Goal: Task Accomplishment & Management: Manage account settings

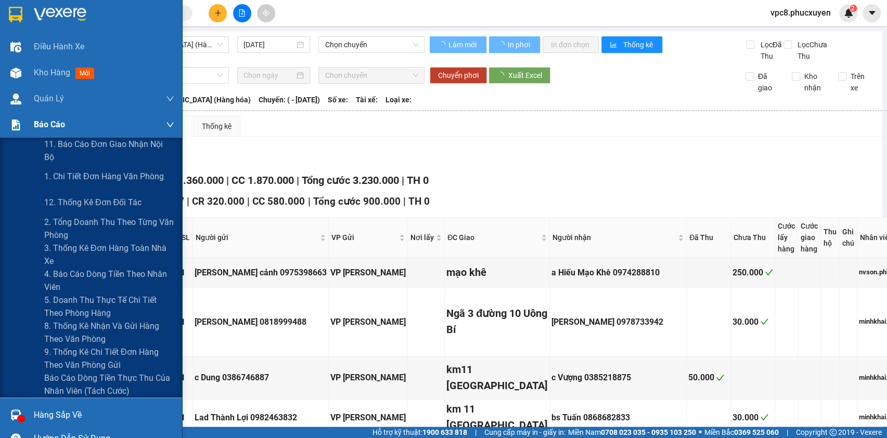
click at [15, 128] on img at bounding box center [15, 125] width 11 height 11
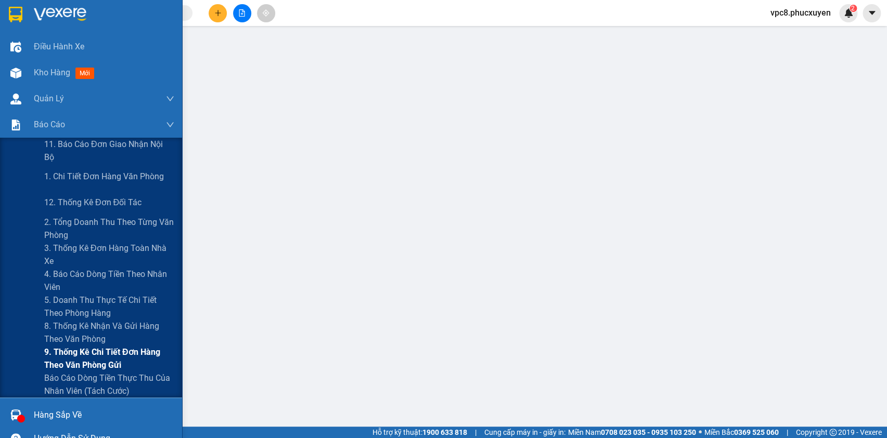
click at [58, 354] on span "9. Thống kê chi tiết đơn hàng theo văn phòng gửi" at bounding box center [109, 359] width 130 height 26
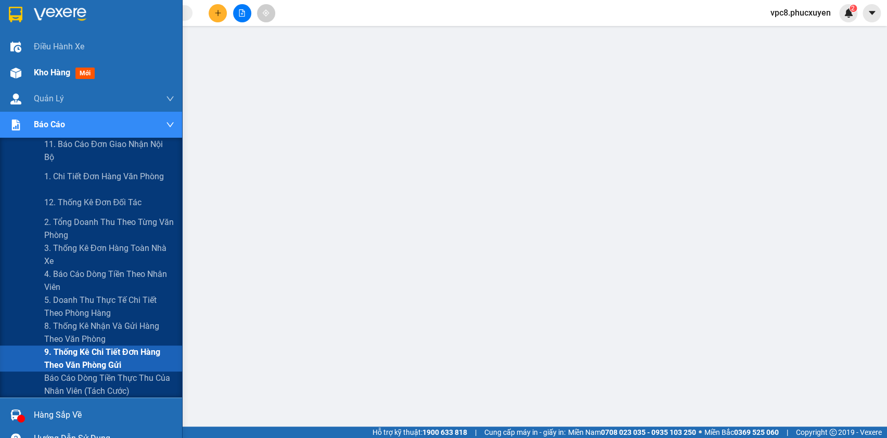
click at [24, 70] on div at bounding box center [16, 73] width 18 height 18
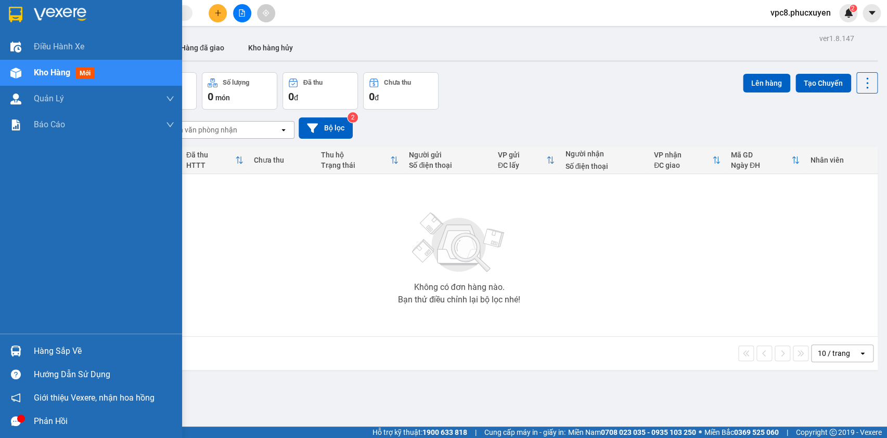
click at [12, 346] on img at bounding box center [15, 351] width 11 height 11
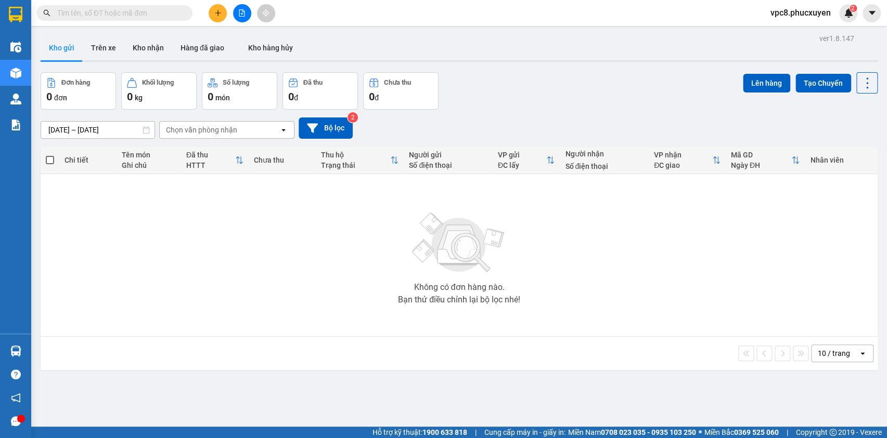
click at [172, 231] on section "Kết quả tìm kiếm ( 0 ) Bộ lọc No Data vpc8.phucxuyen 2 Điều hành xe Kho hàng mớ…" at bounding box center [443, 219] width 887 height 438
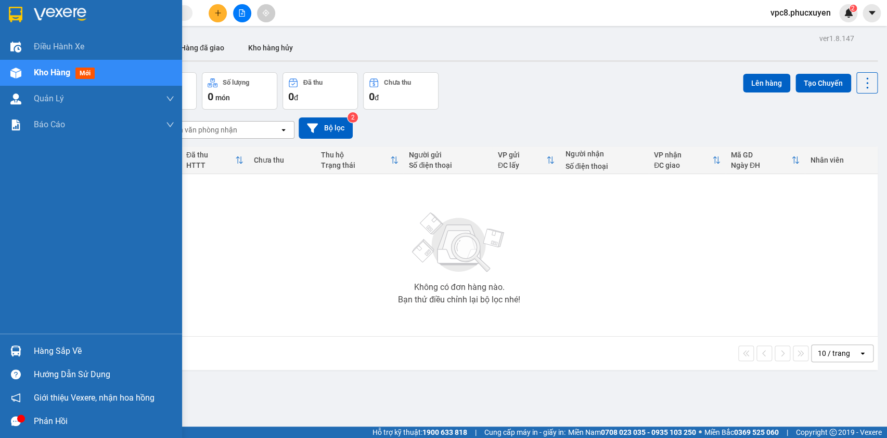
click at [20, 354] on img at bounding box center [15, 351] width 11 height 11
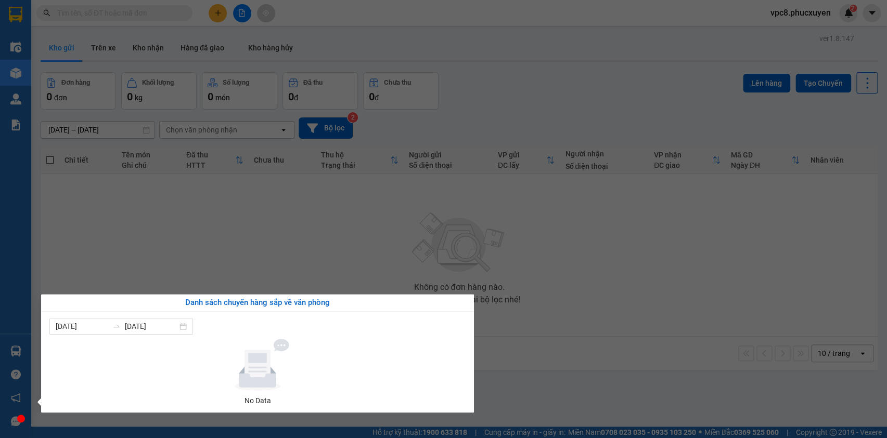
click at [186, 218] on section "Kết quả tìm kiếm ( 0 ) Bộ lọc No Data vpc8.phucxuyen 2 Điều hành xe Kho hàng mớ…" at bounding box center [443, 219] width 887 height 438
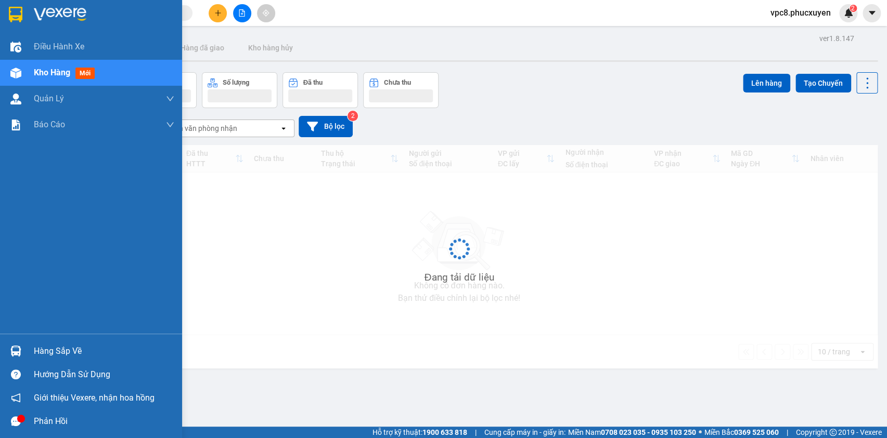
click at [15, 348] on img at bounding box center [15, 351] width 11 height 11
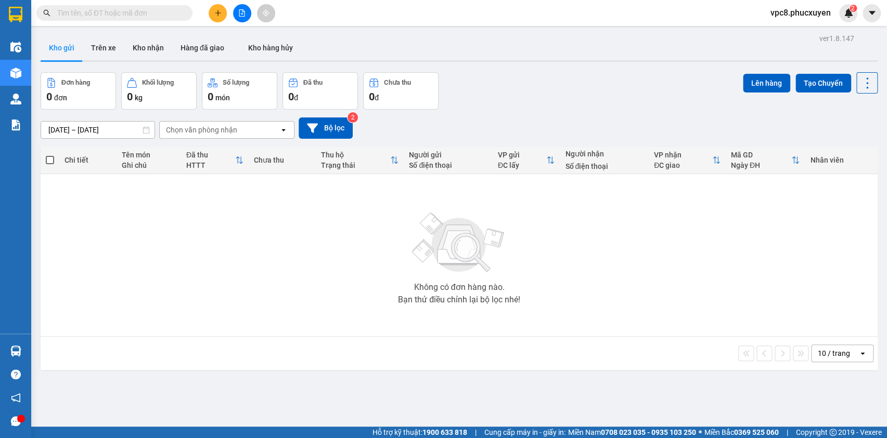
click at [226, 218] on section "Kết quả tìm kiếm ( 0 ) Bộ lọc No Data vpc8.phucxuyen 2 Điều hành xe Kho hàng mớ…" at bounding box center [443, 219] width 887 height 438
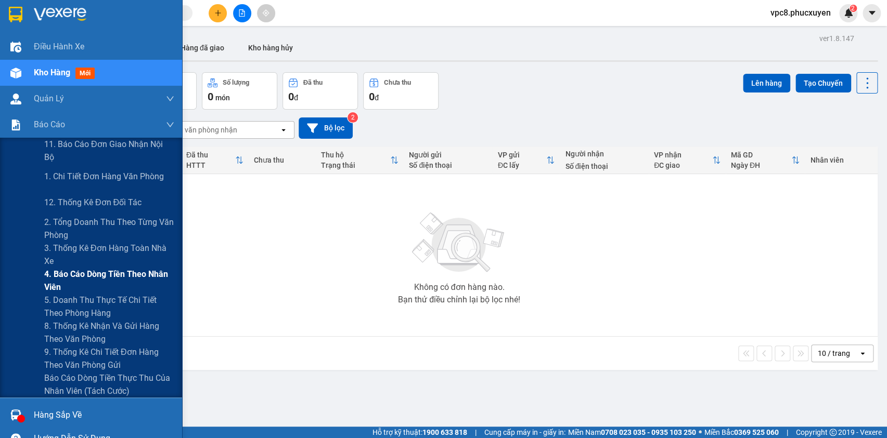
click at [101, 277] on span "4. Báo cáo dòng tiền theo nhân viên" at bounding box center [109, 281] width 130 height 26
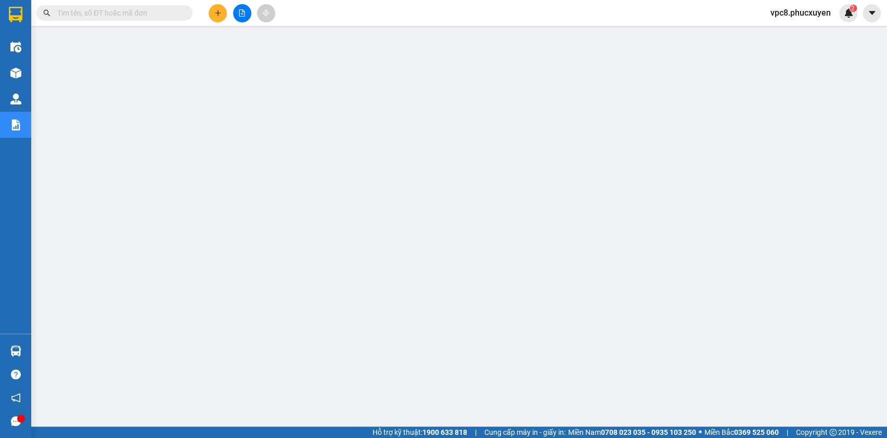
click at [148, 11] on input "text" at bounding box center [118, 12] width 123 height 11
paste input "C81310250013"
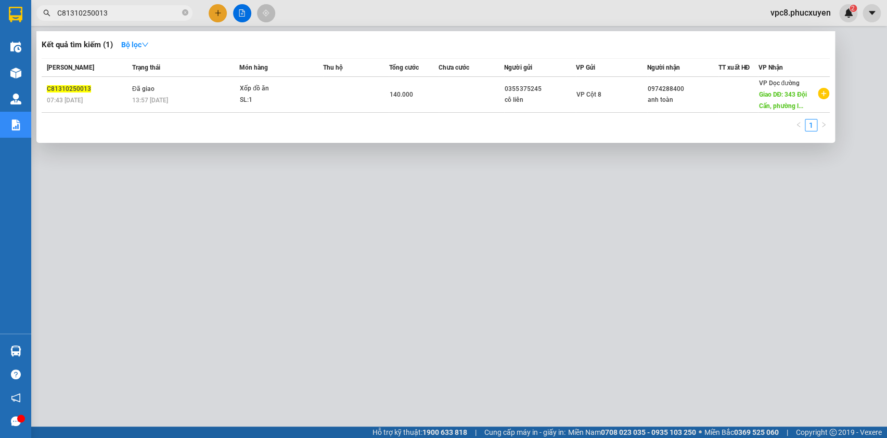
type input "C81310250013"
click at [408, 359] on div at bounding box center [443, 219] width 887 height 438
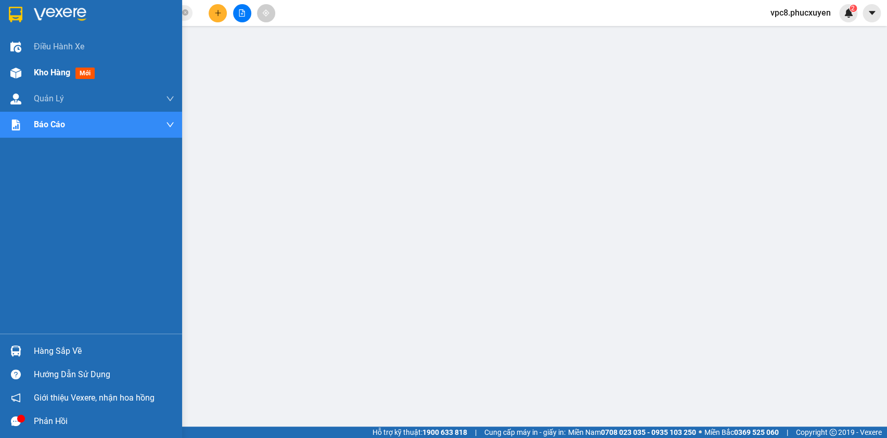
click at [0, 68] on div "Kho hàng mới" at bounding box center [91, 73] width 182 height 26
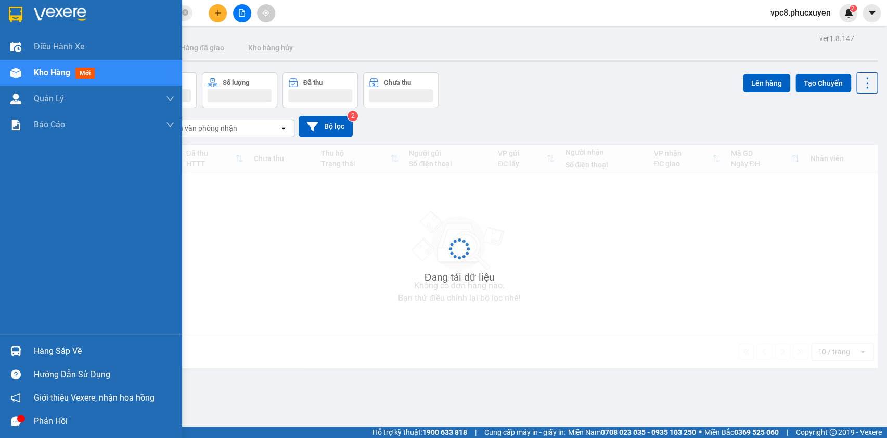
click at [16, 68] on img at bounding box center [15, 73] width 11 height 11
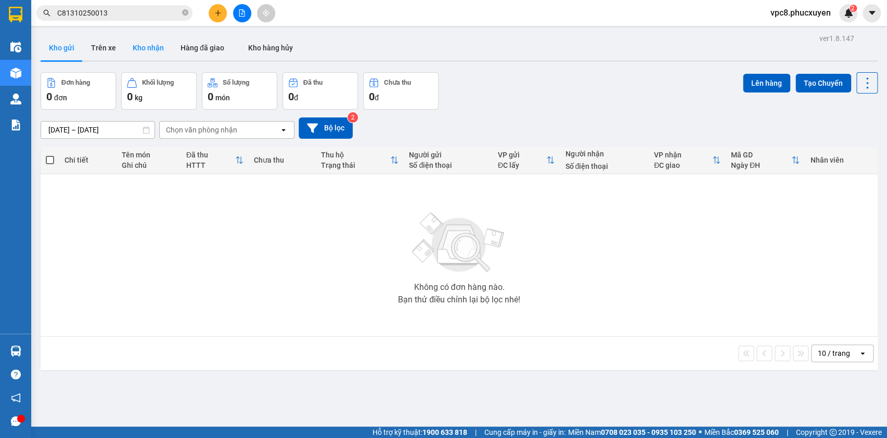
click at [148, 43] on button "Kho nhận" at bounding box center [148, 47] width 48 height 25
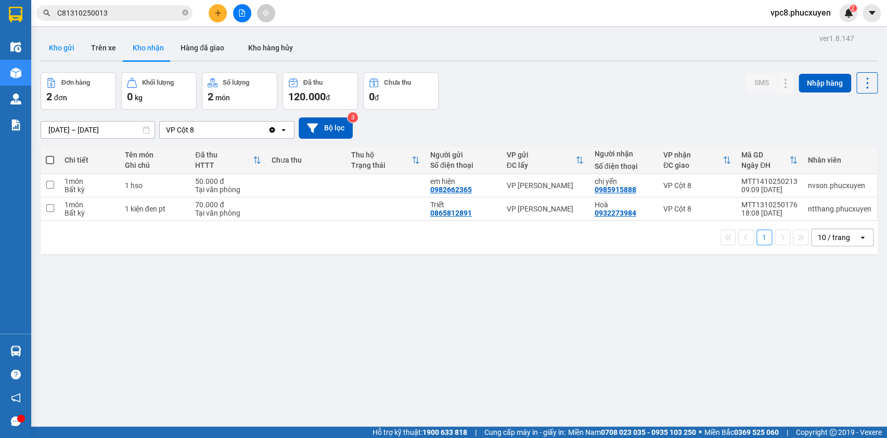
click at [58, 42] on button "Kho gửi" at bounding box center [62, 47] width 42 height 25
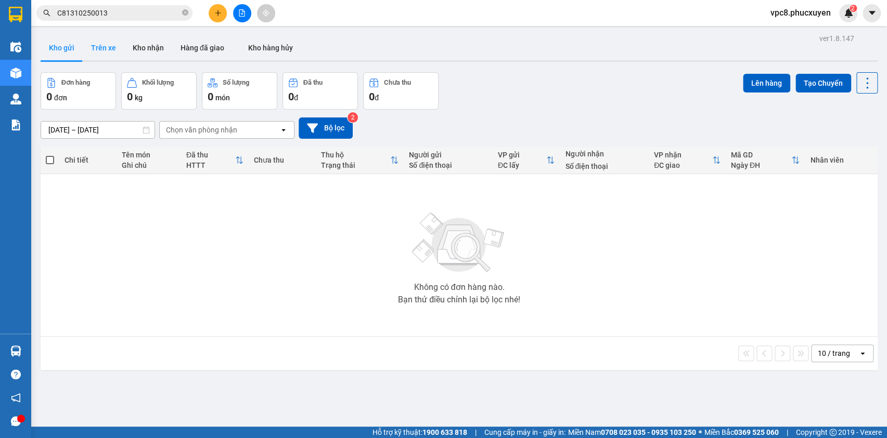
click at [112, 51] on button "Trên xe" at bounding box center [104, 47] width 42 height 25
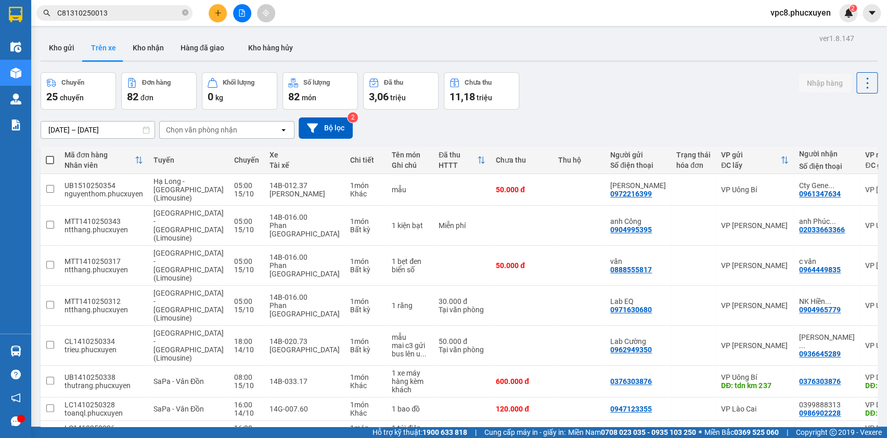
click at [602, 102] on div "Chuyến 25 chuyến Đơn hàng 82 đơn Khối lượng 0 kg Số lượng 82 món Đã thu 3,06 tr…" at bounding box center [459, 90] width 837 height 37
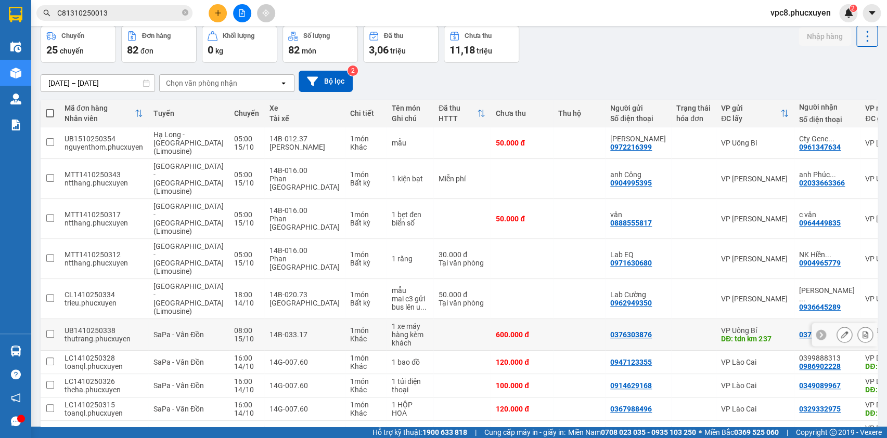
scroll to position [77, 0]
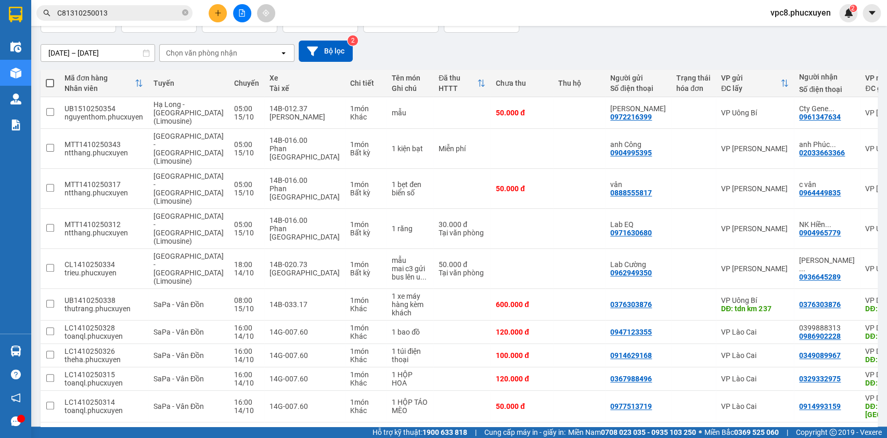
click at [842, 431] on div "10 / trang" at bounding box center [834, 439] width 47 height 17
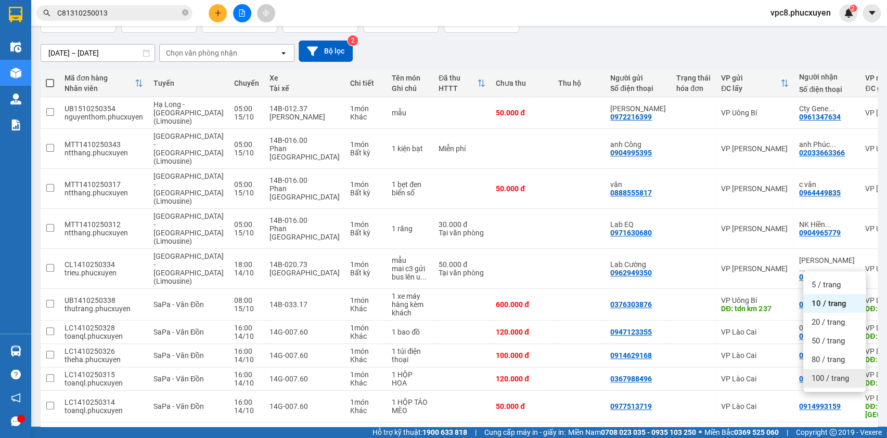
click at [830, 380] on span "100 / trang" at bounding box center [829, 378] width 37 height 10
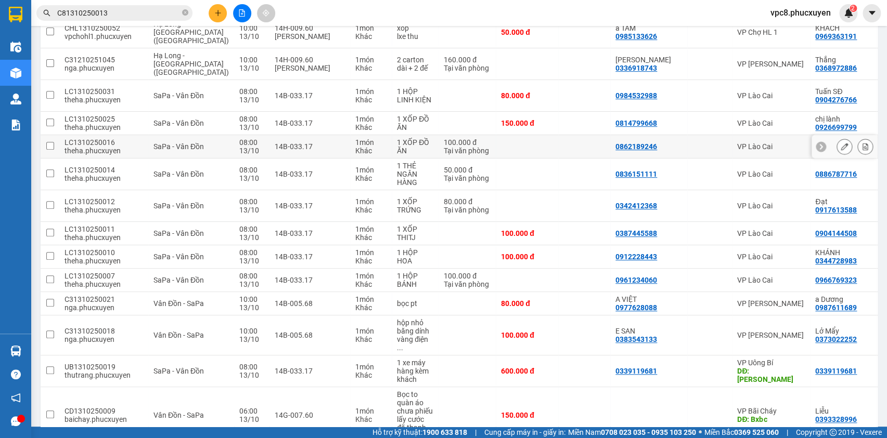
scroll to position [1934, 0]
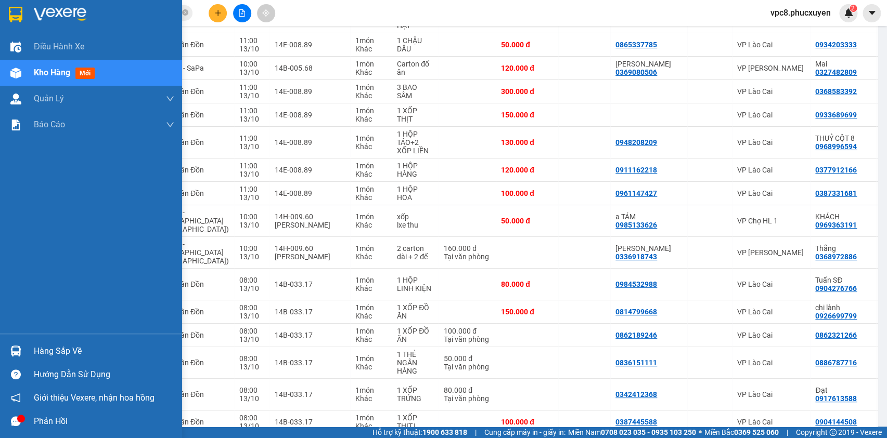
click at [15, 72] on img at bounding box center [15, 73] width 11 height 11
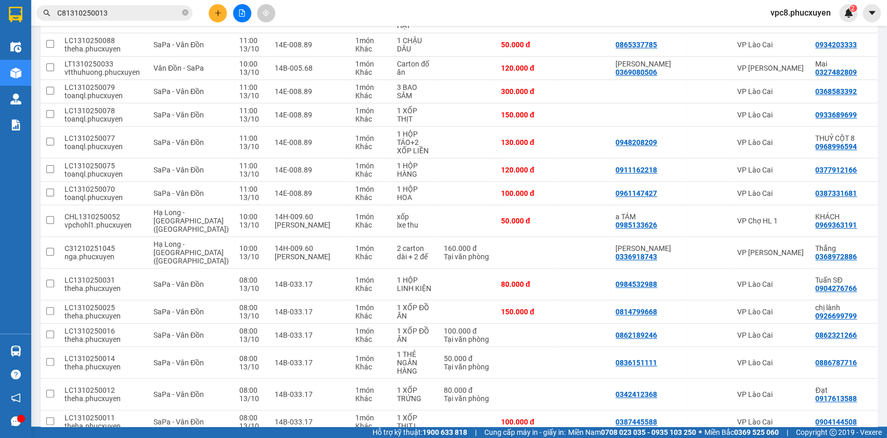
click at [209, 15] on button at bounding box center [218, 13] width 18 height 18
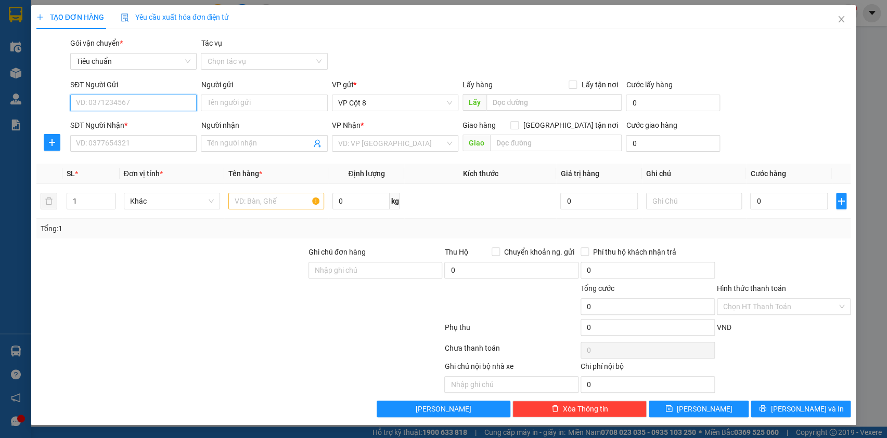
click at [170, 102] on input "SĐT Người Gửi" at bounding box center [133, 103] width 126 height 17
type input "0393455552"
click at [135, 125] on div "0393455552 - C Quỳnh" at bounding box center [133, 123] width 114 height 11
type input "[PERSON_NAME]"
type input "0393455552"
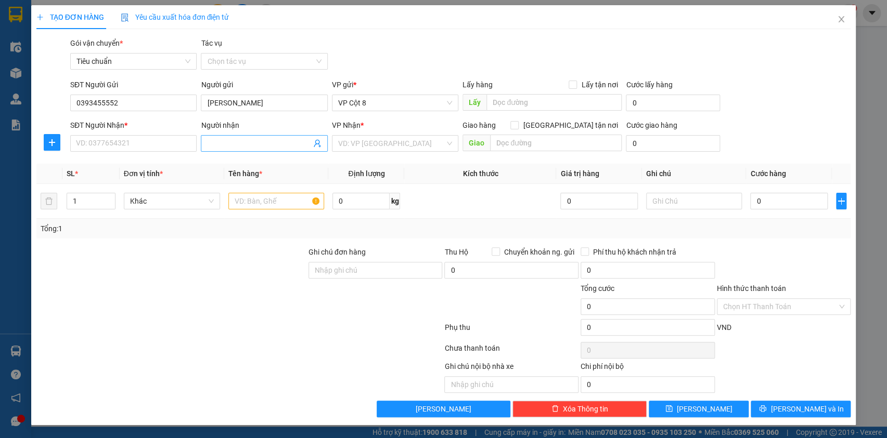
click at [318, 146] on icon "user-add" at bounding box center [317, 143] width 8 height 8
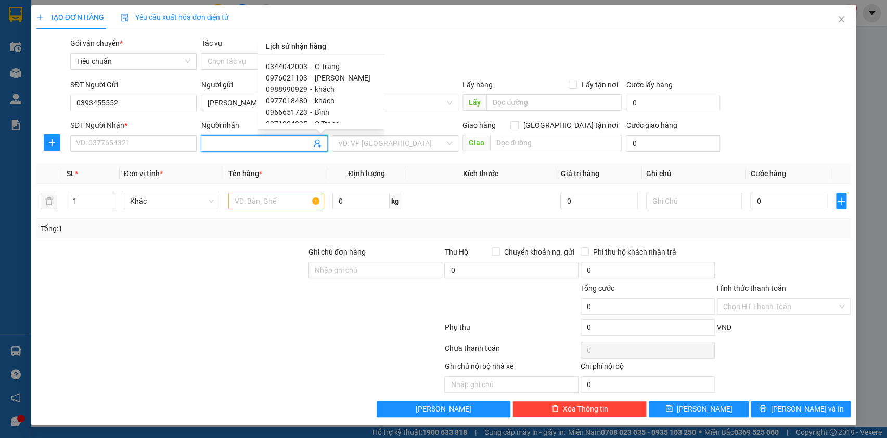
click at [423, 56] on div "Gói vận chuyển * Tiêu chuẩn Tác vụ Chọn tác vụ" at bounding box center [460, 55] width 784 height 36
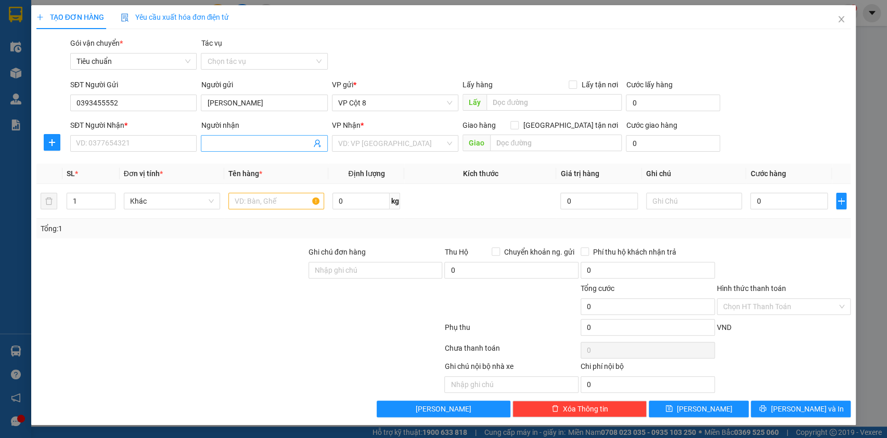
click at [317, 140] on icon "user-add" at bounding box center [317, 143] width 8 height 8
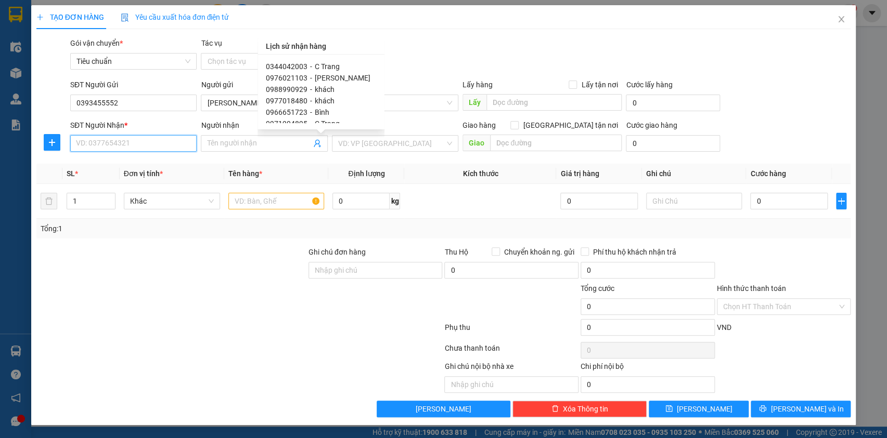
click at [134, 146] on input "SĐT Người Nhận *" at bounding box center [133, 143] width 126 height 17
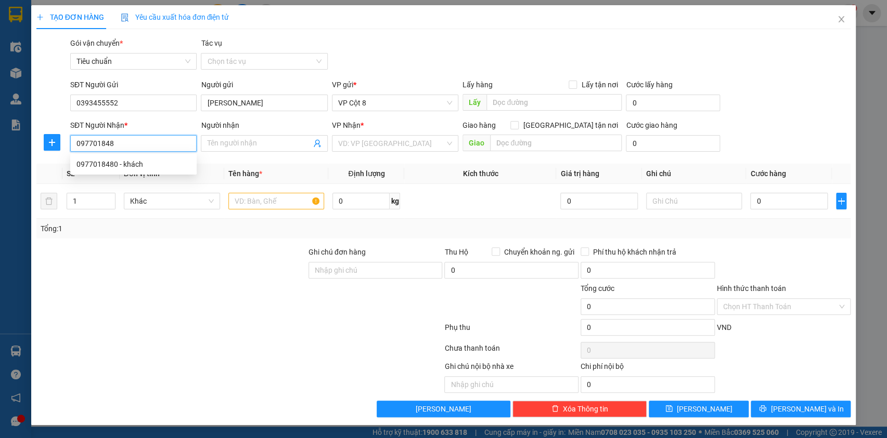
type input "0977018480"
click at [130, 160] on div "0977018480 - khách" at bounding box center [133, 164] width 114 height 11
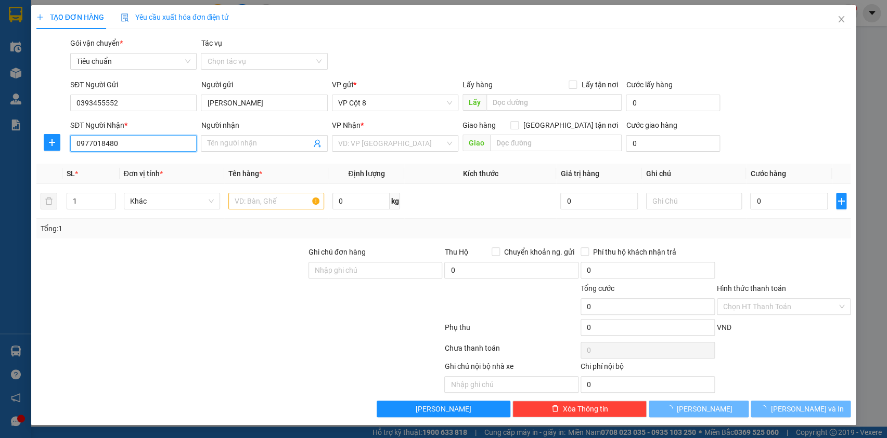
type input "khách"
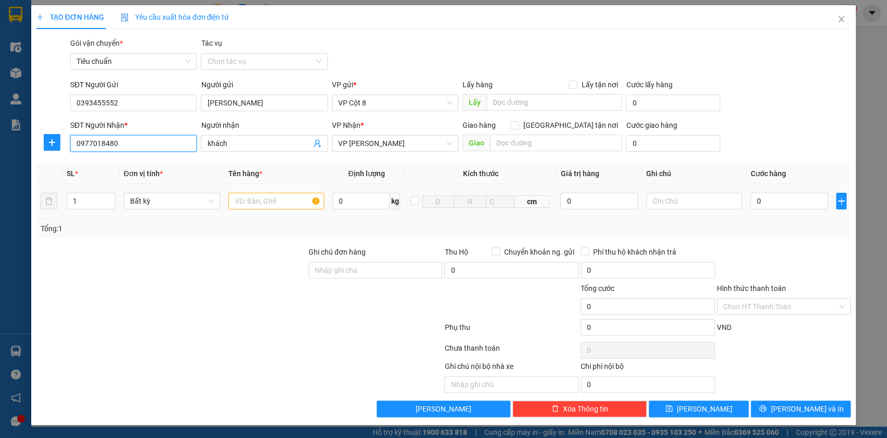
type input "0977018480"
click at [247, 197] on input "text" at bounding box center [276, 201] width 96 height 17
type input "CT đồ ăn"
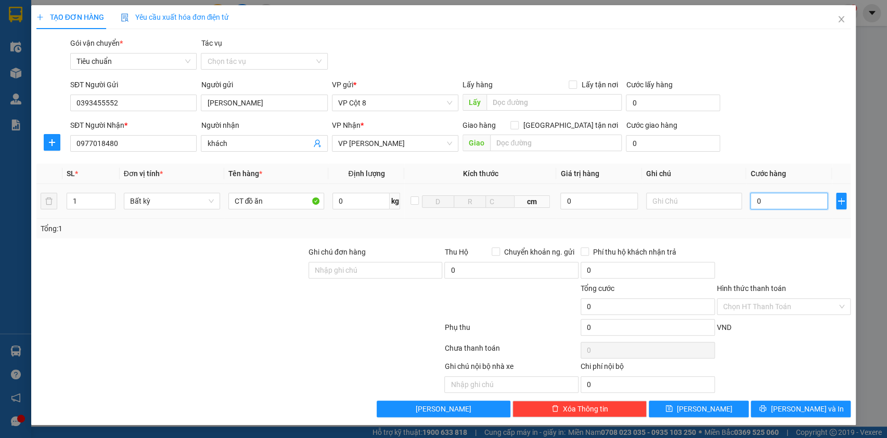
click at [801, 205] on input "0" at bounding box center [788, 201] width 77 height 17
click at [787, 203] on input "0" at bounding box center [788, 201] width 77 height 17
type input "8"
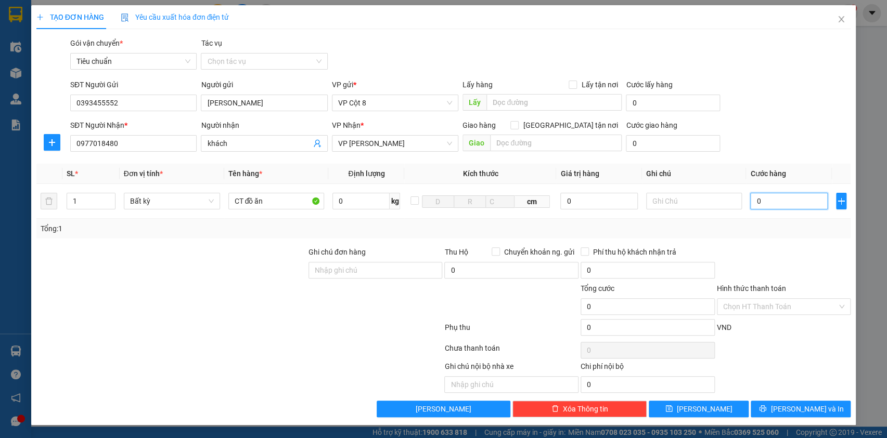
type input "8"
type input "80"
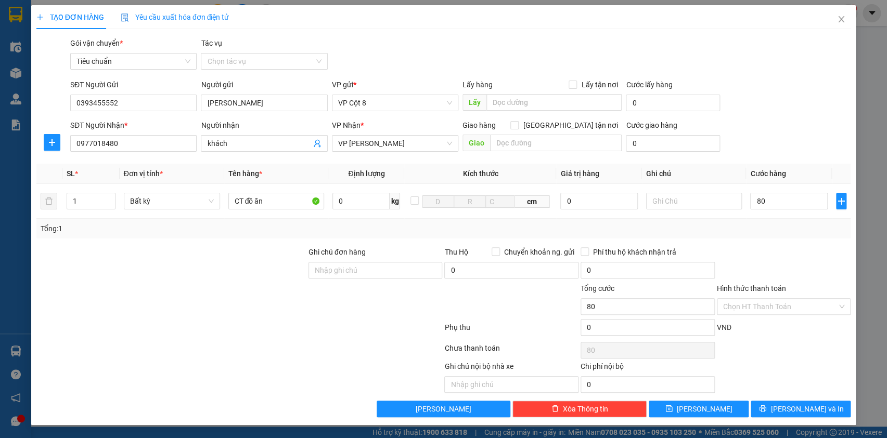
type input "80.000"
click at [781, 99] on div "SĐT Người Gửi 0393455552 Người gửi C Quỳnh VP gửi * VP Cột 8 Lấy hàng Lấy tận n…" at bounding box center [460, 97] width 784 height 36
click at [807, 255] on div at bounding box center [784, 264] width 136 height 36
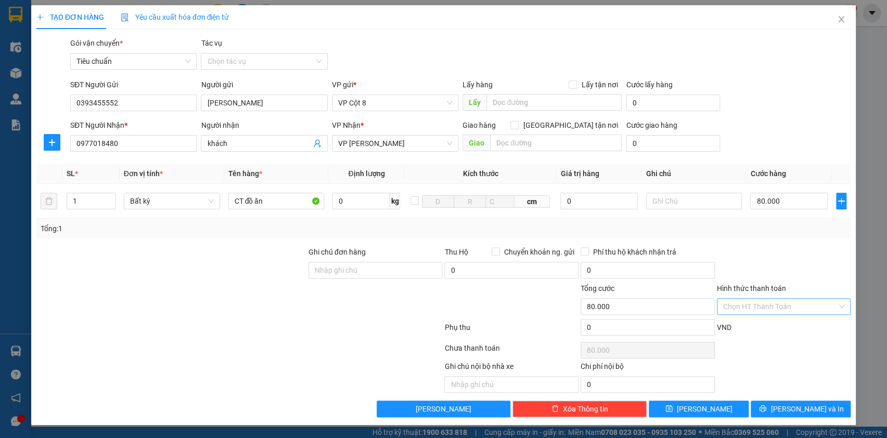
click at [775, 302] on input "Hình thức thanh toán" at bounding box center [780, 307] width 114 height 16
click at [792, 269] on div at bounding box center [784, 264] width 136 height 36
click at [806, 405] on span "[PERSON_NAME] và In" at bounding box center [806, 409] width 73 height 11
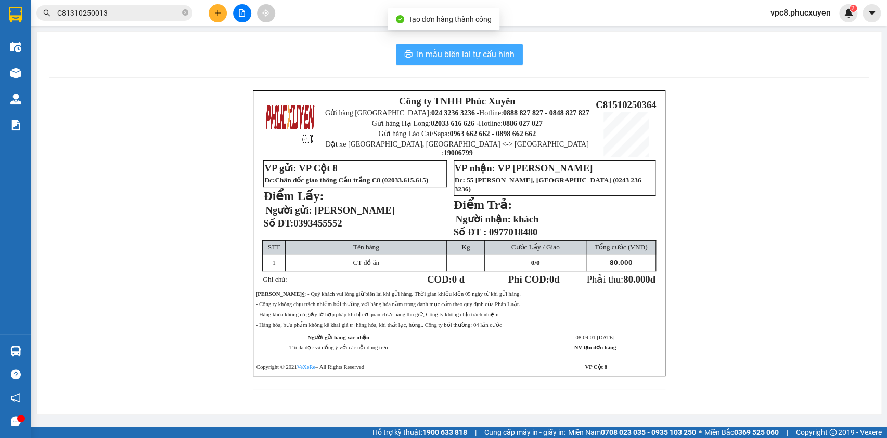
click at [447, 55] on span "In mẫu biên lai tự cấu hình" at bounding box center [466, 54] width 98 height 13
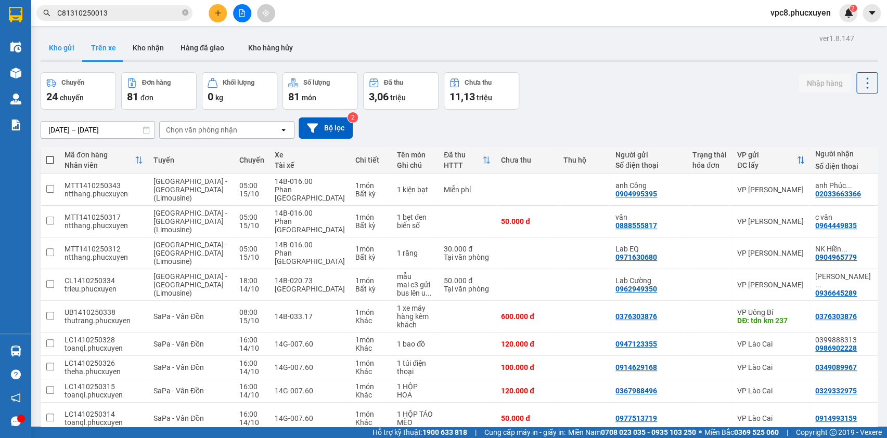
click at [69, 44] on button "Kho gửi" at bounding box center [62, 47] width 42 height 25
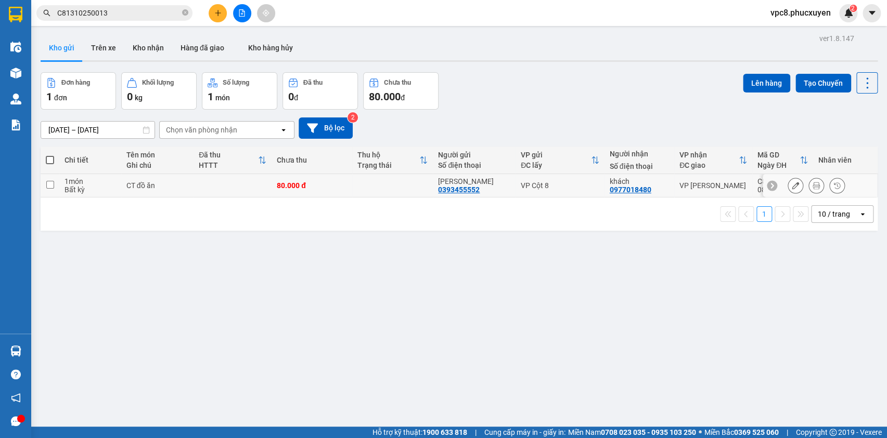
click at [49, 183] on input "checkbox" at bounding box center [50, 185] width 8 height 8
checkbox input "true"
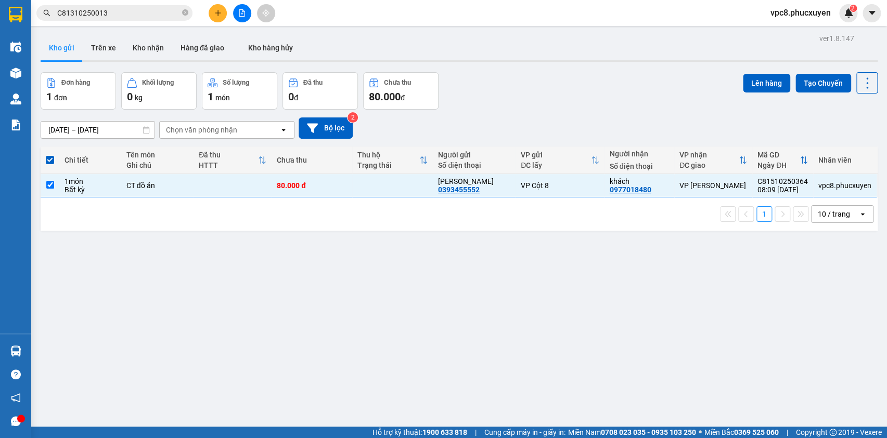
click at [747, 70] on div "ver 1.8.147 Kho gửi Trên xe Kho nhận Hàng đã giao Kho hàng hủy Đơn hàng 1 đơn K…" at bounding box center [458, 250] width 845 height 438
click at [762, 83] on button "Lên hàng" at bounding box center [766, 83] width 47 height 19
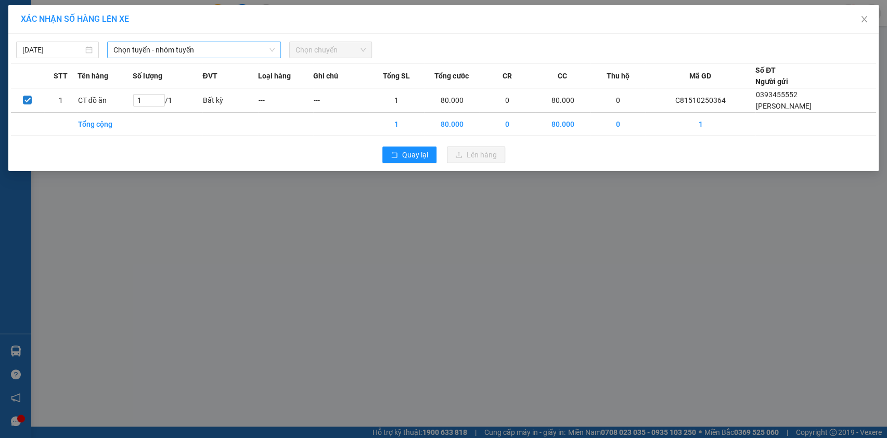
click at [158, 45] on span "Chọn tuyến - nhóm tuyến" at bounding box center [193, 50] width 161 height 16
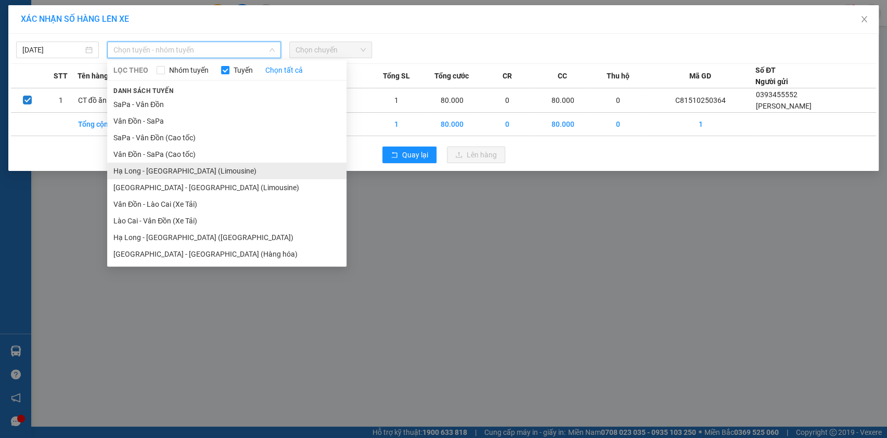
click at [196, 171] on li "Hạ Long - [GEOGRAPHIC_DATA] (Limousine)" at bounding box center [226, 171] width 239 height 17
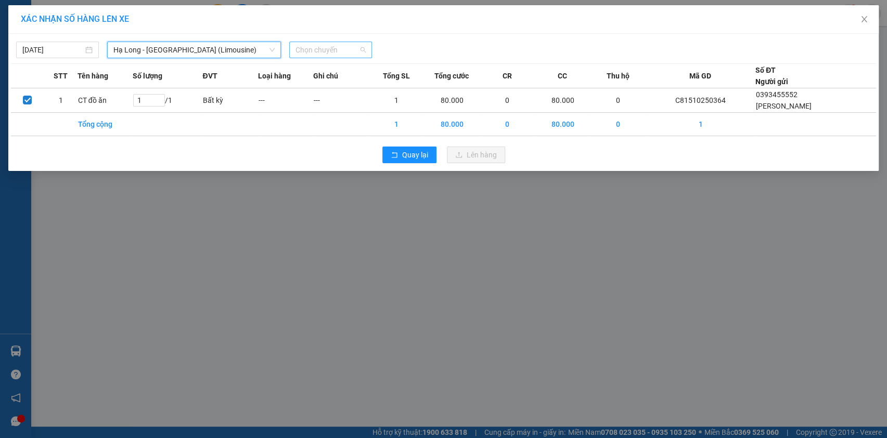
click at [329, 51] on span "Chọn chuyến" at bounding box center [330, 50] width 70 height 16
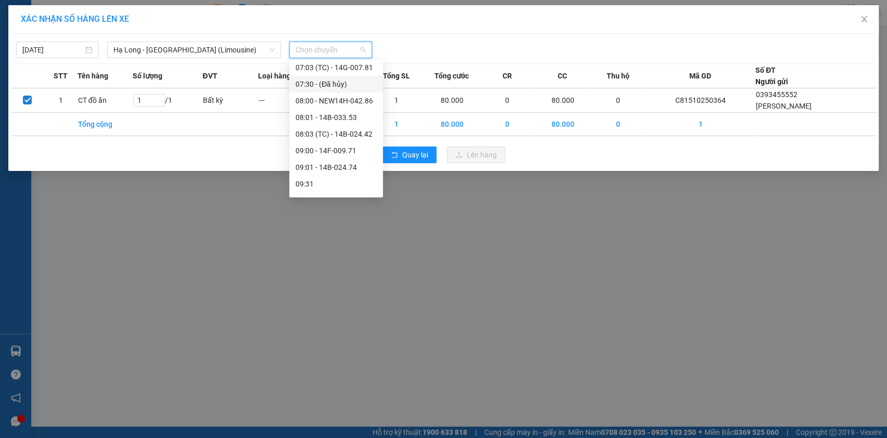
scroll to position [283, 0]
click at [307, 137] on div "09:31" at bounding box center [335, 136] width 81 height 11
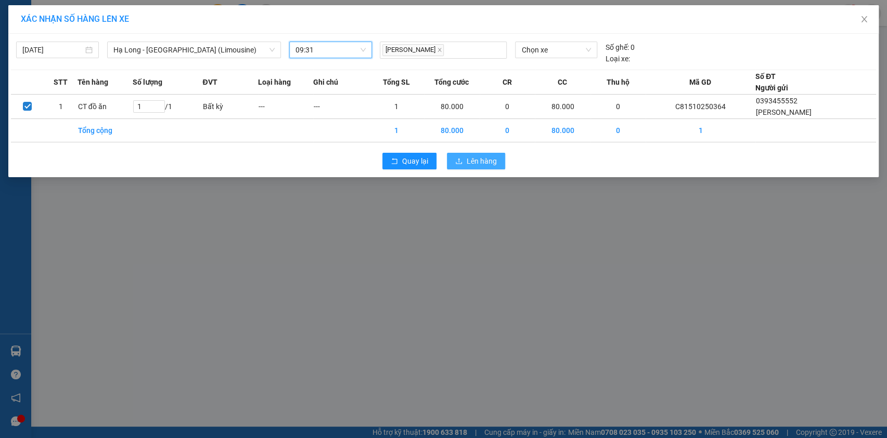
click at [484, 164] on span "Lên hàng" at bounding box center [481, 160] width 30 height 11
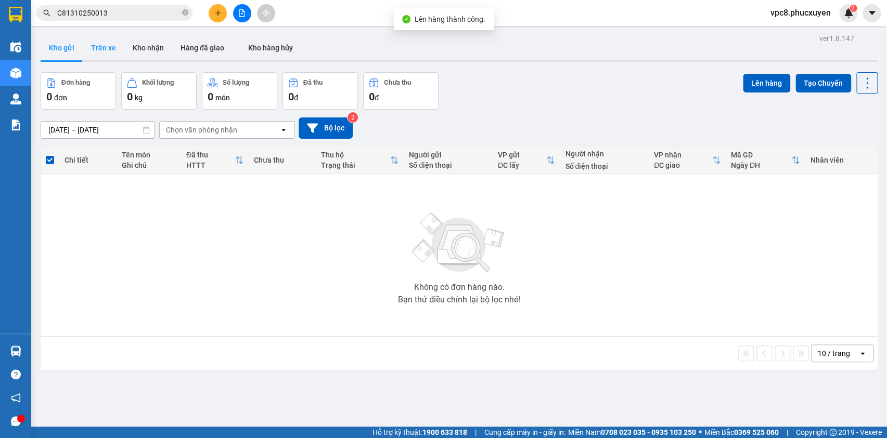
click at [111, 48] on button "Trên xe" at bounding box center [104, 47] width 42 height 25
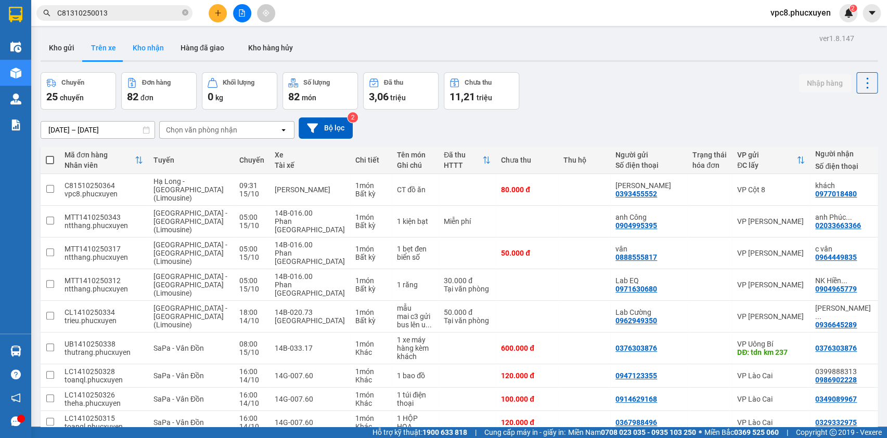
click at [135, 55] on button "Kho nhận" at bounding box center [148, 47] width 48 height 25
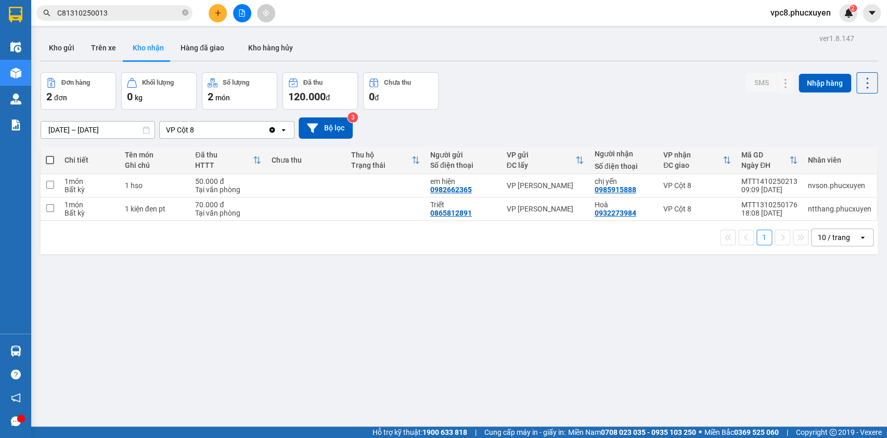
click at [501, 83] on div "Đơn hàng 2 đơn Khối lượng 0 kg Số lượng 2 món Đã thu 120.000 đ Chưa thu 0 đ SMS…" at bounding box center [459, 90] width 837 height 37
click at [757, 189] on button at bounding box center [764, 186] width 15 height 18
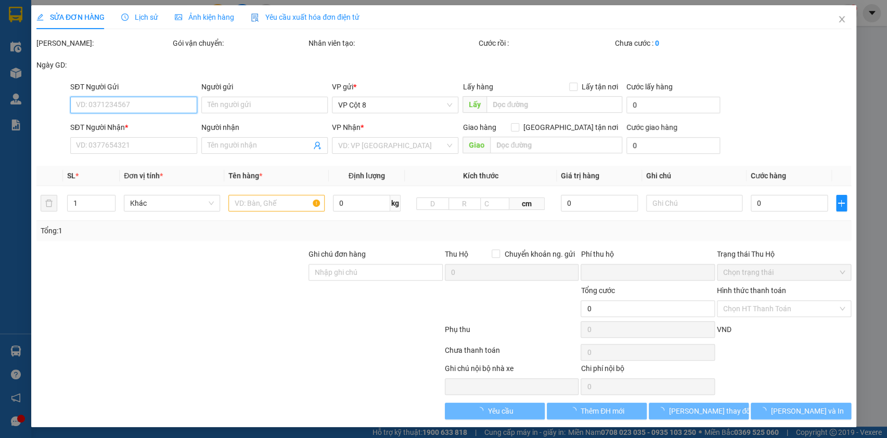
type input "0982662365"
type input "em hiện"
type input "0985915888"
type input "chị yến"
type input "0"
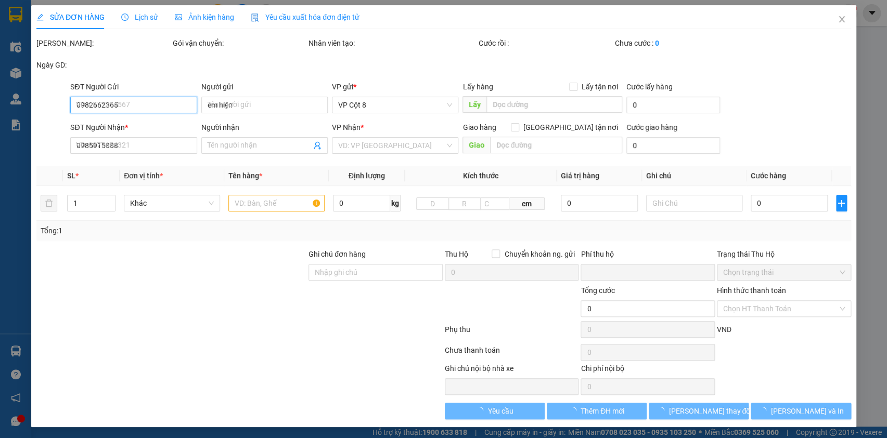
type input "50.000"
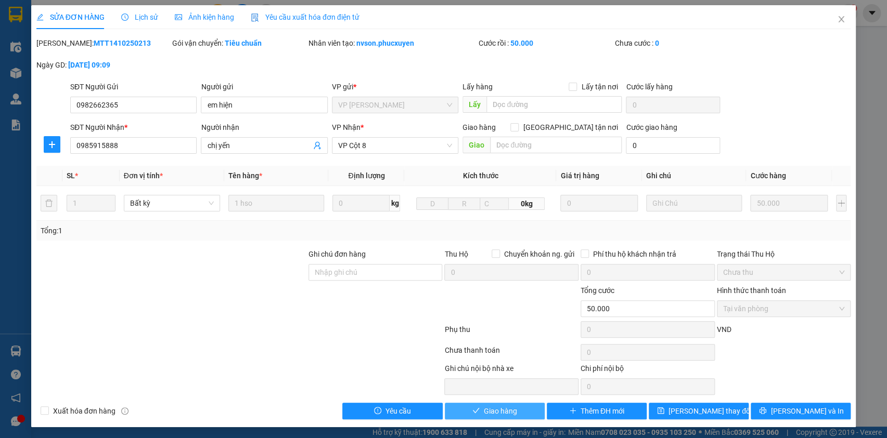
click at [514, 413] on button "Giao hàng" at bounding box center [495, 411] width 100 height 17
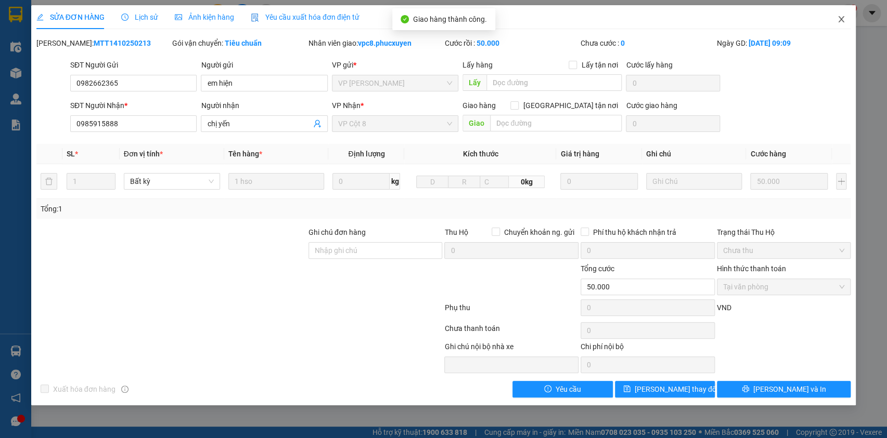
click at [842, 20] on icon "close" at bounding box center [841, 19] width 8 height 8
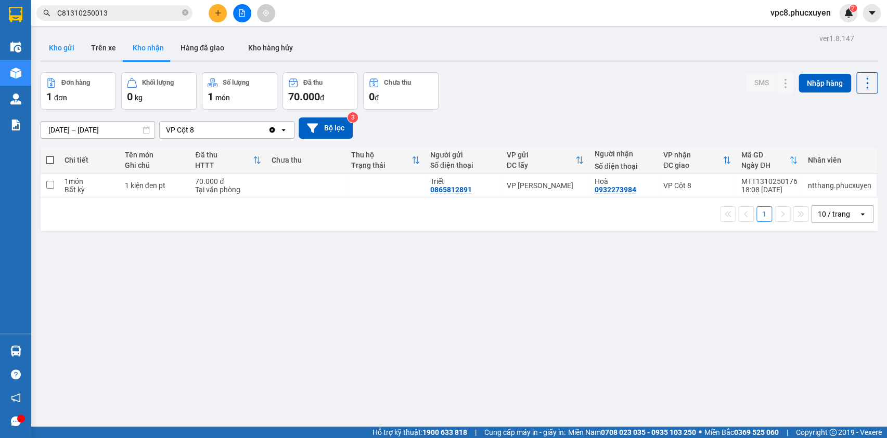
click at [60, 43] on button "Kho gửi" at bounding box center [62, 47] width 42 height 25
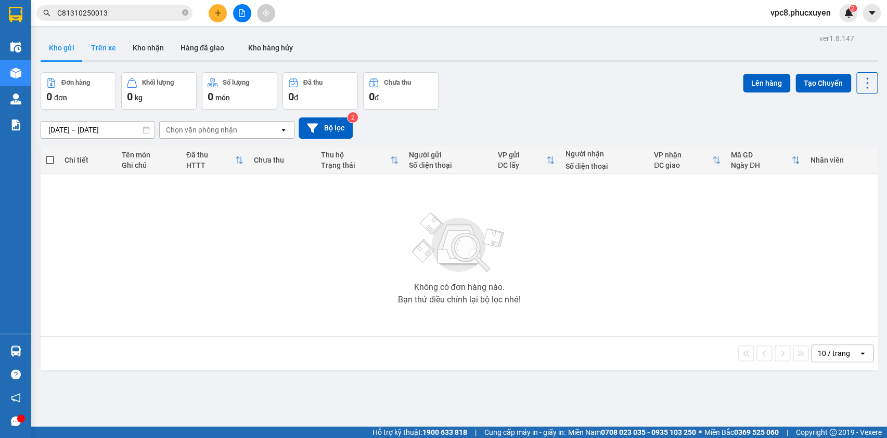
click at [102, 47] on button "Trên xe" at bounding box center [104, 47] width 42 height 25
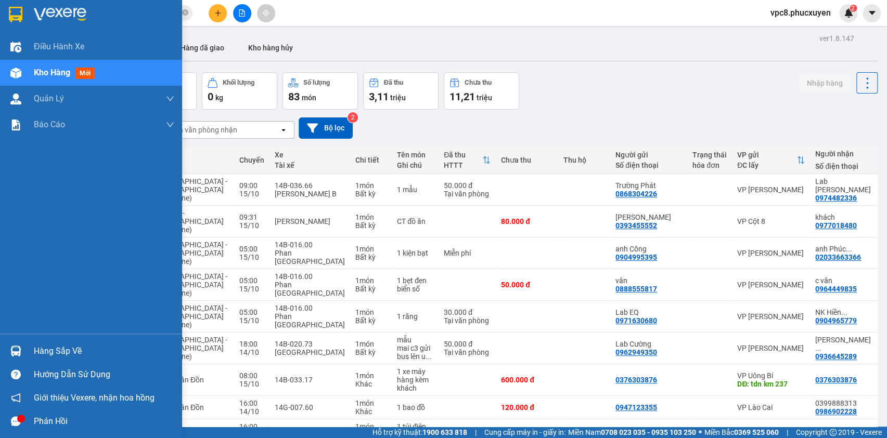
click at [21, 346] on img at bounding box center [15, 351] width 11 height 11
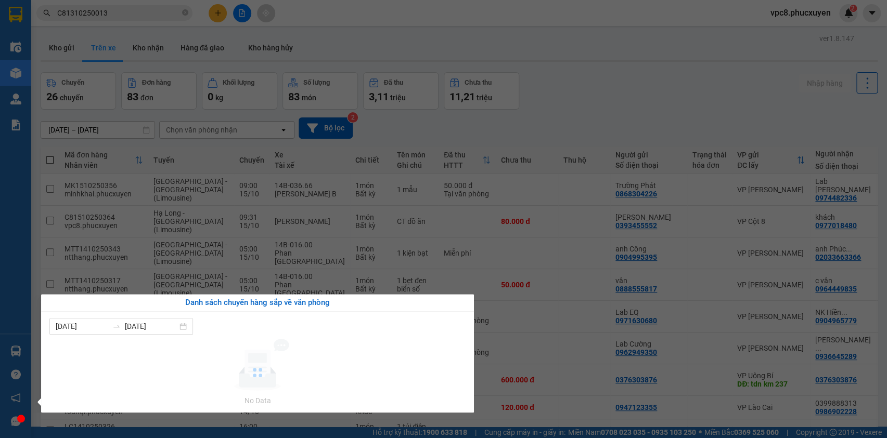
click at [616, 115] on section "Kết quả tìm kiếm ( 1 ) Bộ lọc Mã ĐH Trạng thái Món hàng Thu hộ Tổng cước Chưa c…" at bounding box center [443, 219] width 887 height 438
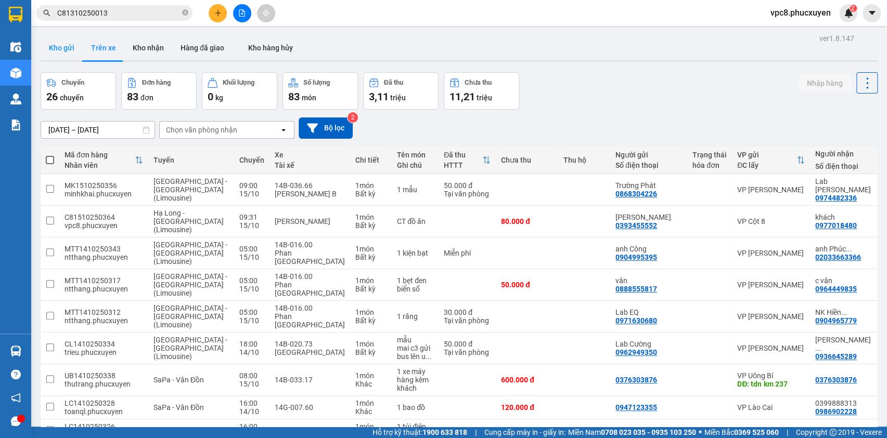
click at [50, 44] on button "Kho gửi" at bounding box center [62, 47] width 42 height 25
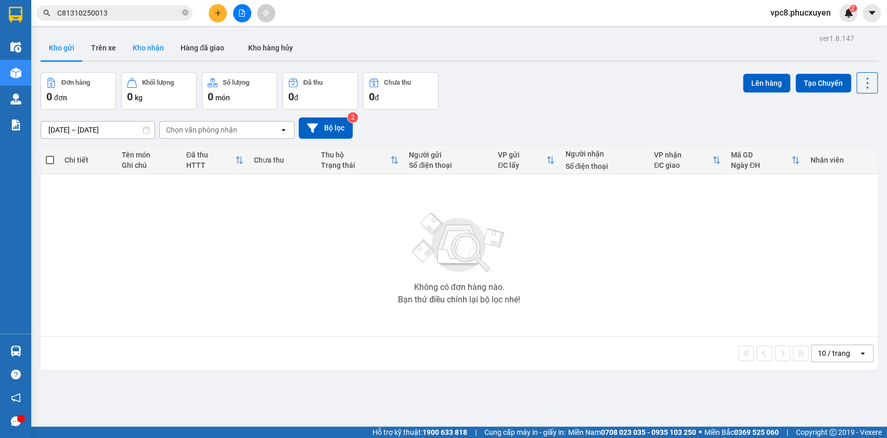
click at [155, 50] on button "Kho nhận" at bounding box center [148, 47] width 48 height 25
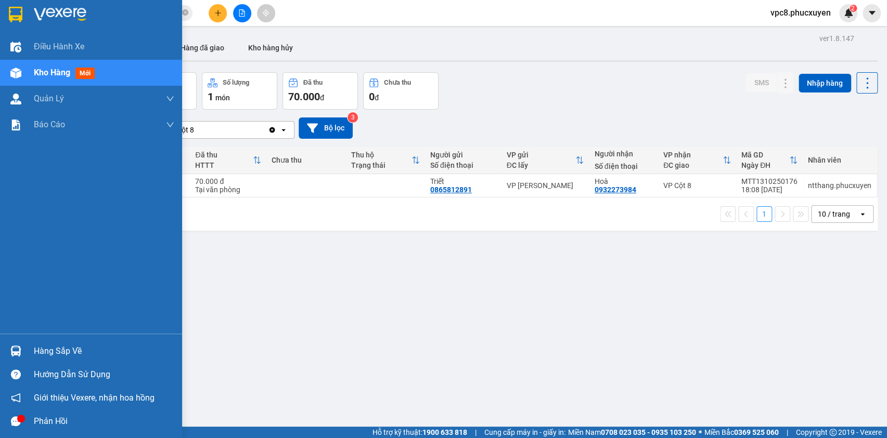
click at [12, 349] on img at bounding box center [15, 351] width 11 height 11
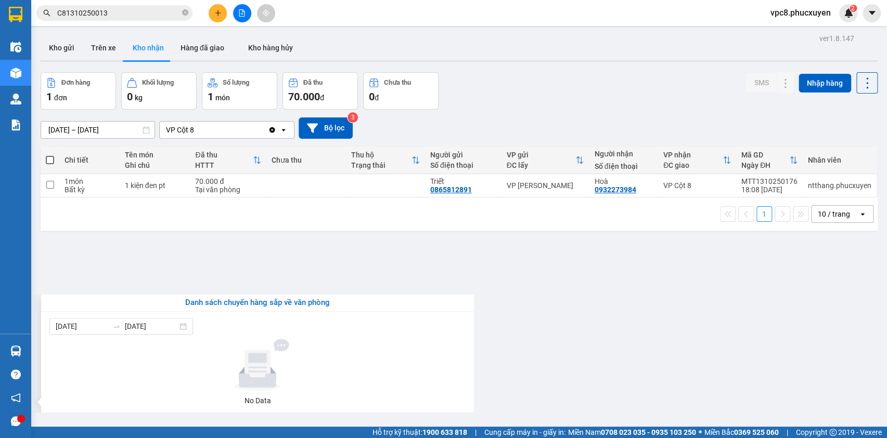
click at [408, 258] on section "Kết quả tìm kiếm ( 1 ) Bộ lọc Mã ĐH Trạng thái Món hàng Thu hộ Tổng cước Chưa c…" at bounding box center [443, 219] width 887 height 438
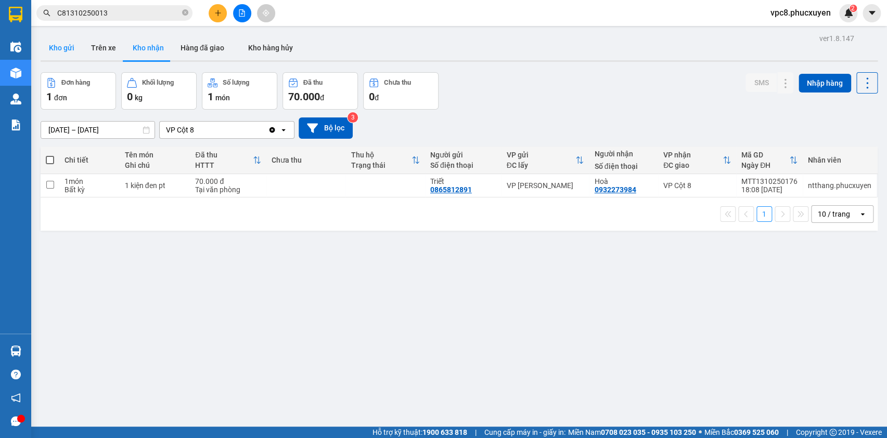
click at [45, 39] on button "Kho gửi" at bounding box center [62, 47] width 42 height 25
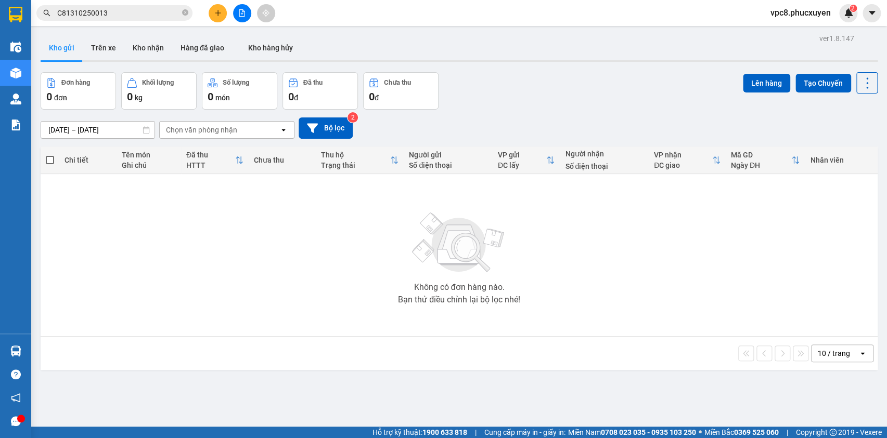
click at [568, 98] on div "Đơn hàng 0 đơn Khối lượng 0 kg Số lượng 0 món Đã thu 0 đ Chưa thu 0 đ Lên hàng …" at bounding box center [459, 90] width 837 height 37
click at [114, 46] on button "Trên xe" at bounding box center [104, 47] width 42 height 25
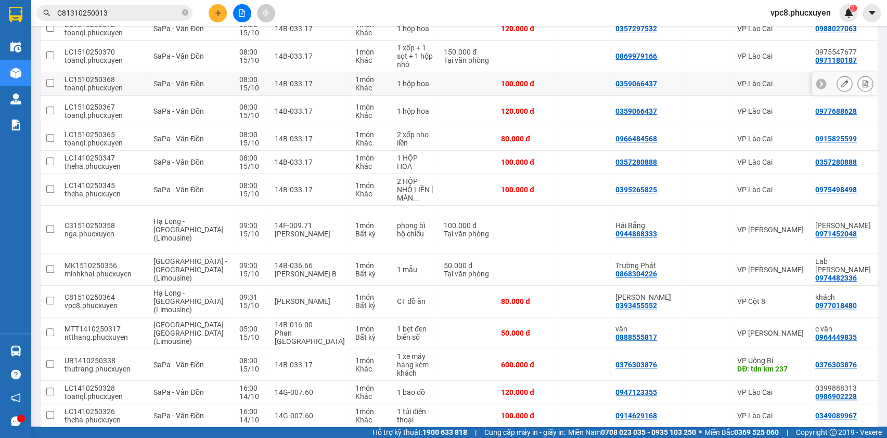
scroll to position [141, 0]
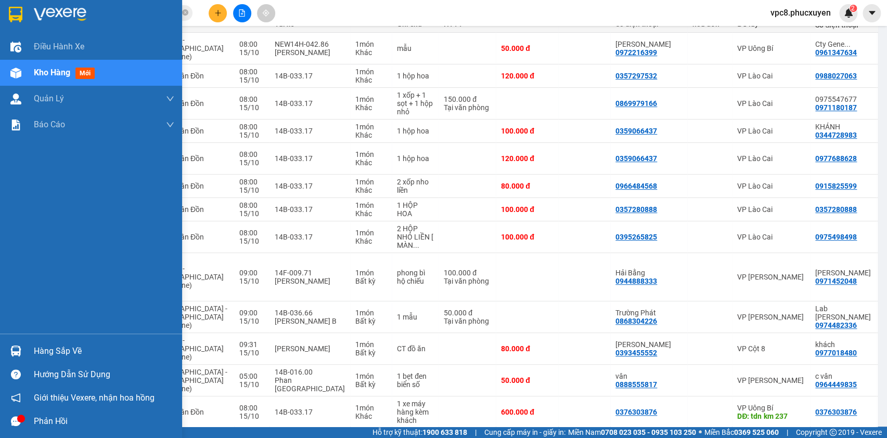
click at [22, 64] on div at bounding box center [16, 73] width 18 height 18
click at [22, 66] on div at bounding box center [16, 73] width 18 height 18
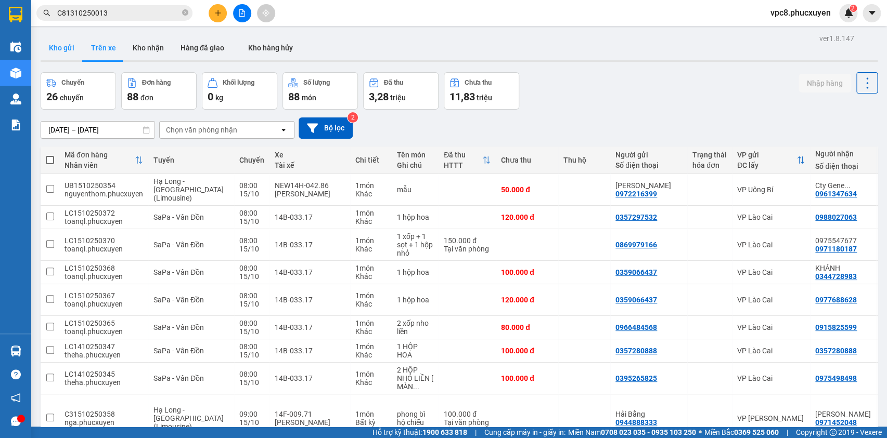
click at [66, 47] on button "Kho gửi" at bounding box center [62, 47] width 42 height 25
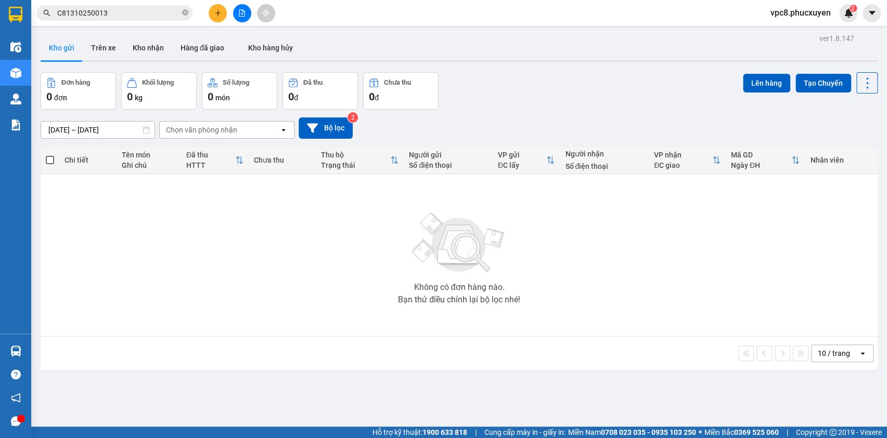
click at [599, 85] on div "Đơn hàng 0 đơn Khối lượng 0 kg Số lượng 0 món Đã thu 0 đ Chưa thu 0 đ Lên hàng …" at bounding box center [459, 90] width 837 height 37
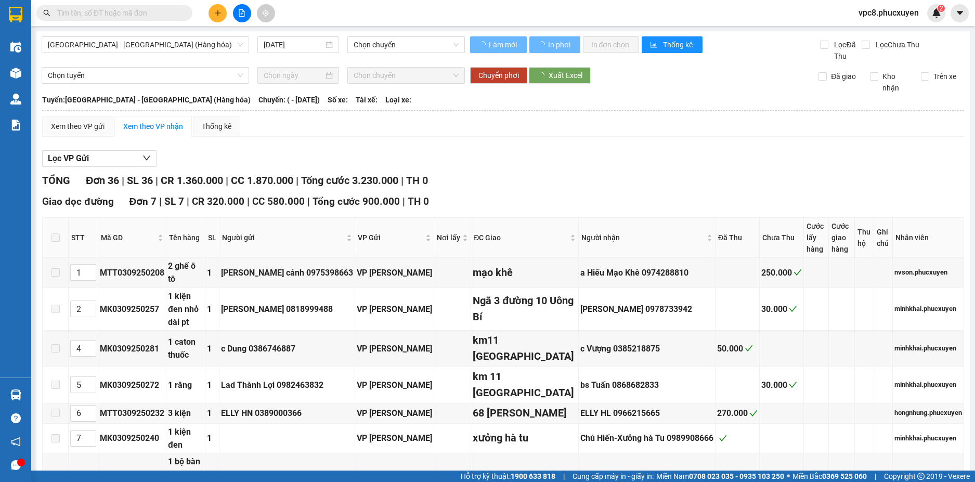
type input "03/09/2025"
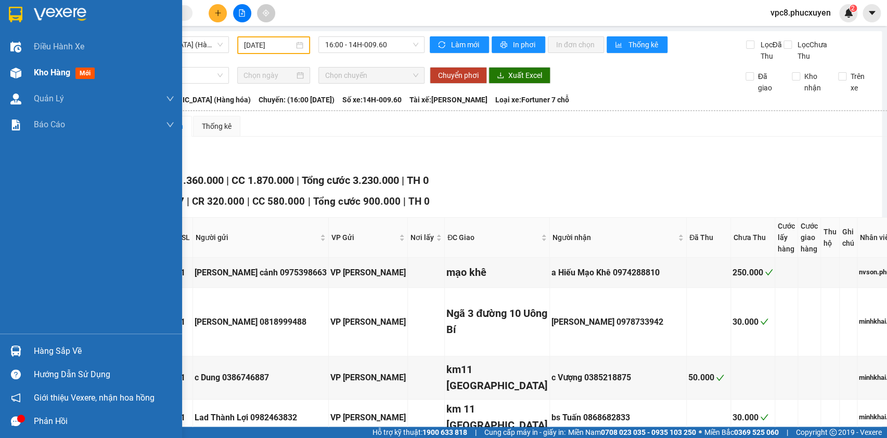
click at [18, 72] on img at bounding box center [15, 73] width 11 height 11
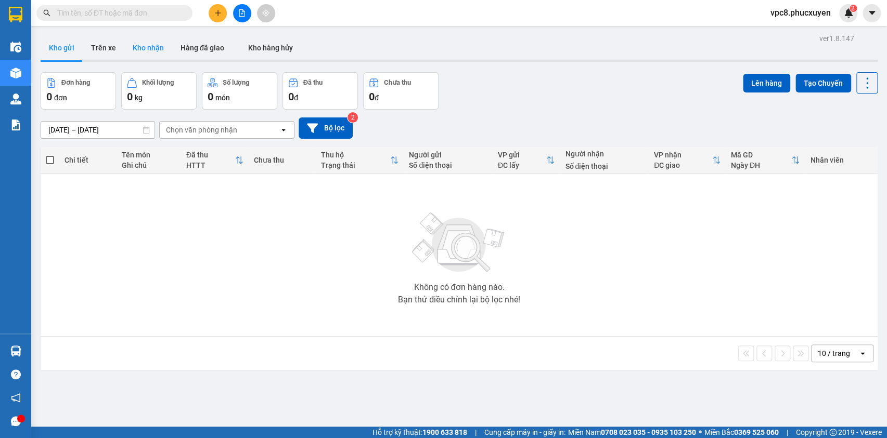
click at [136, 48] on button "Kho nhận" at bounding box center [148, 47] width 48 height 25
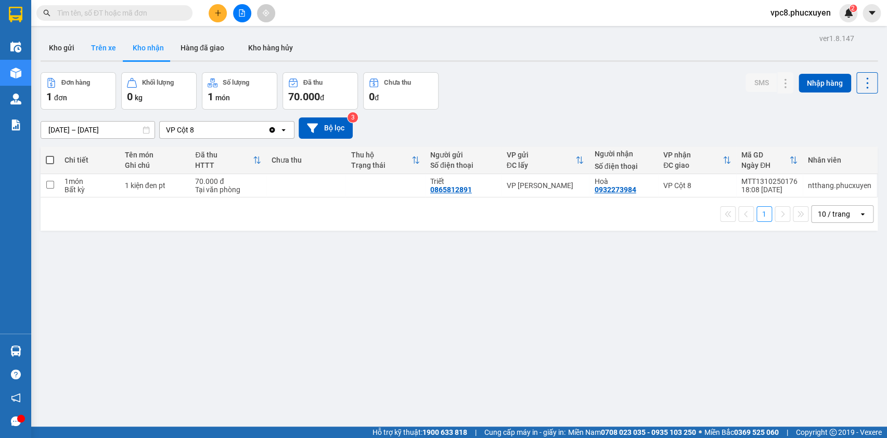
click at [98, 48] on button "Trên xe" at bounding box center [104, 47] width 42 height 25
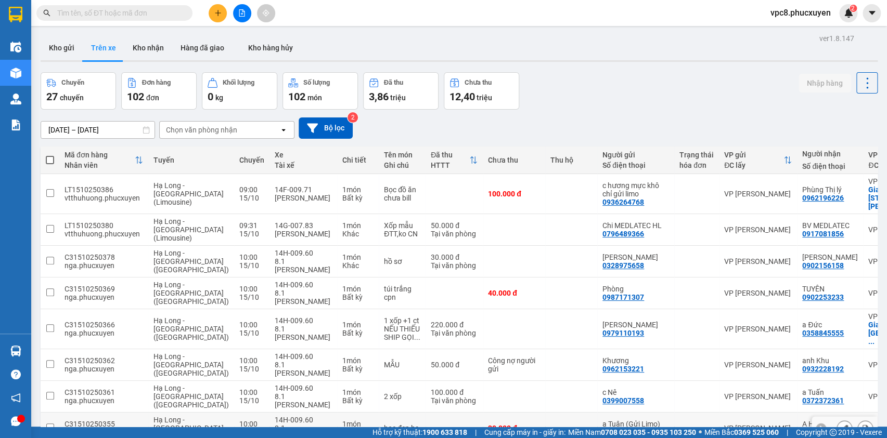
click at [815, 421] on div at bounding box center [844, 428] width 66 height 23
click at [62, 50] on button "Kho gửi" at bounding box center [62, 47] width 42 height 25
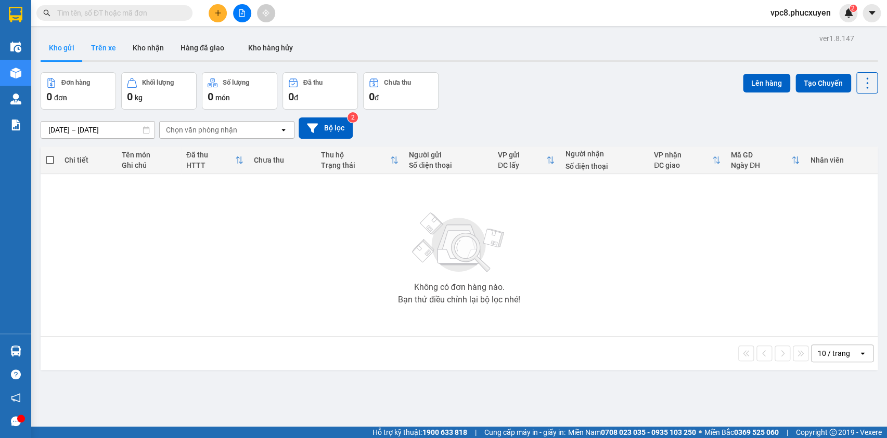
click at [105, 45] on button "Trên xe" at bounding box center [104, 47] width 42 height 25
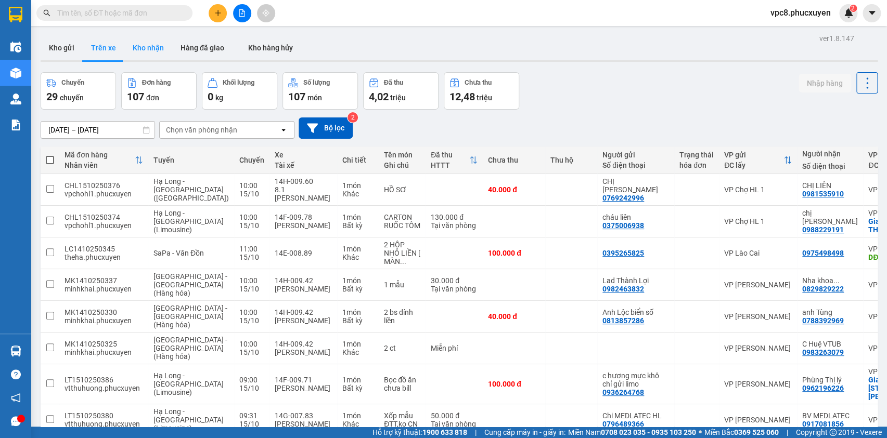
click at [157, 49] on button "Kho nhận" at bounding box center [148, 47] width 48 height 25
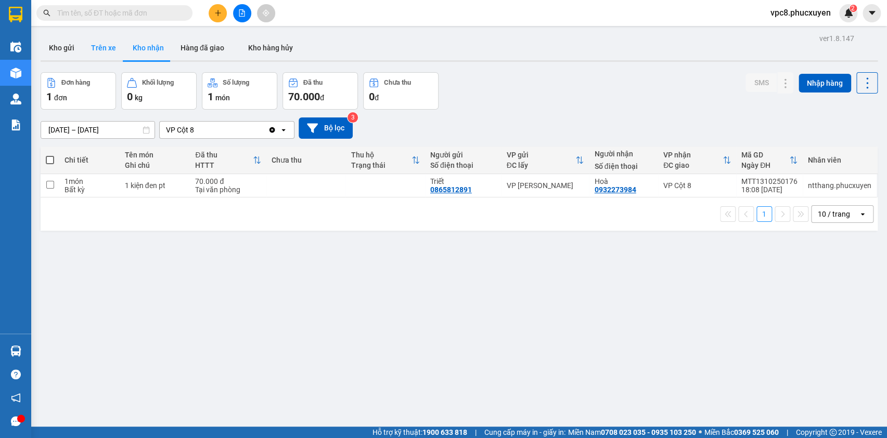
click at [84, 45] on button "Trên xe" at bounding box center [104, 47] width 42 height 25
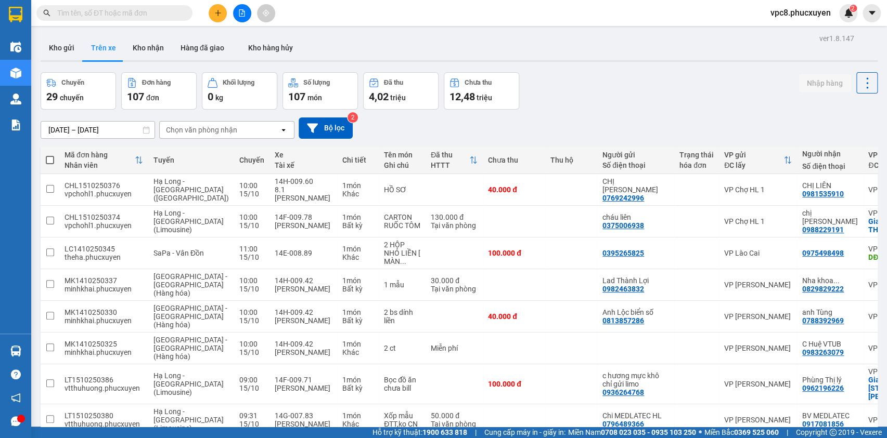
click at [92, 12] on input "text" at bounding box center [118, 12] width 123 height 11
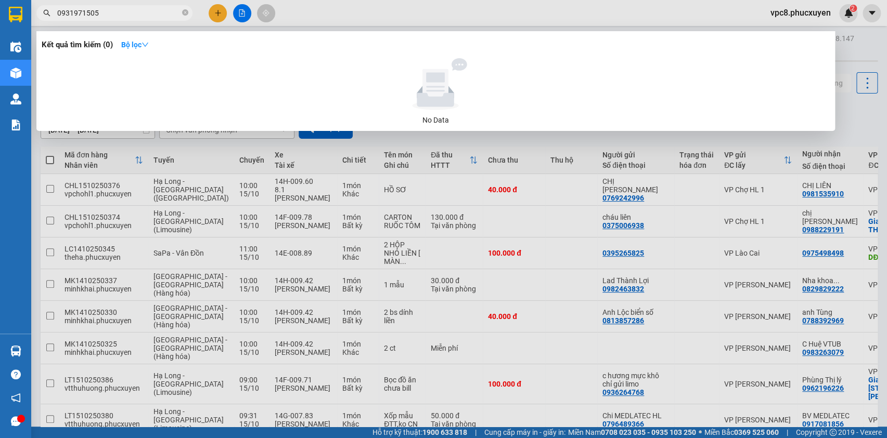
click at [119, 15] on input "0931971505" at bounding box center [118, 12] width 123 height 11
click at [119, 5] on div at bounding box center [443, 219] width 887 height 438
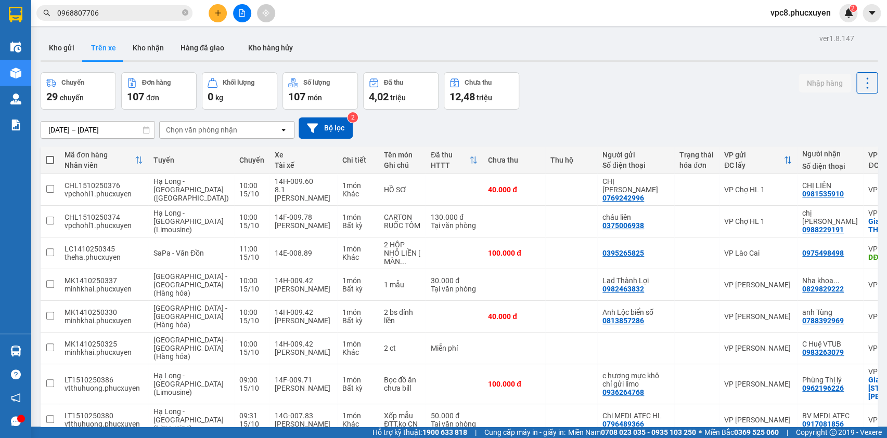
click at [113, 12] on input "0968807706" at bounding box center [118, 12] width 123 height 11
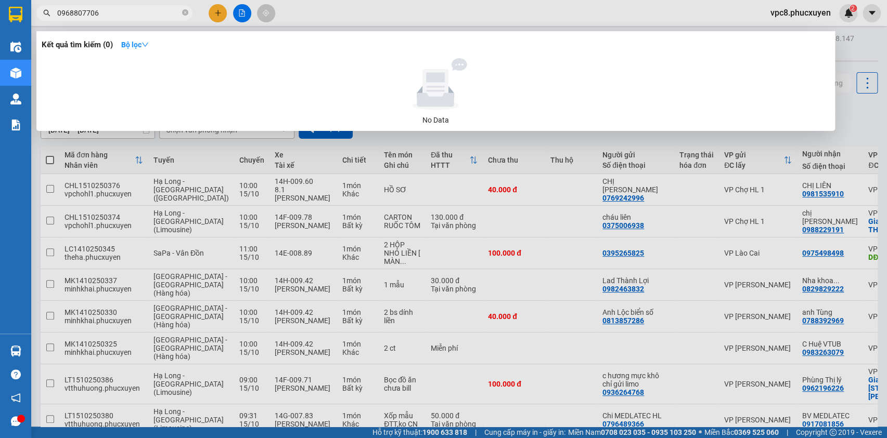
click at [113, 12] on input "0968807706" at bounding box center [118, 12] width 123 height 11
type input "L"
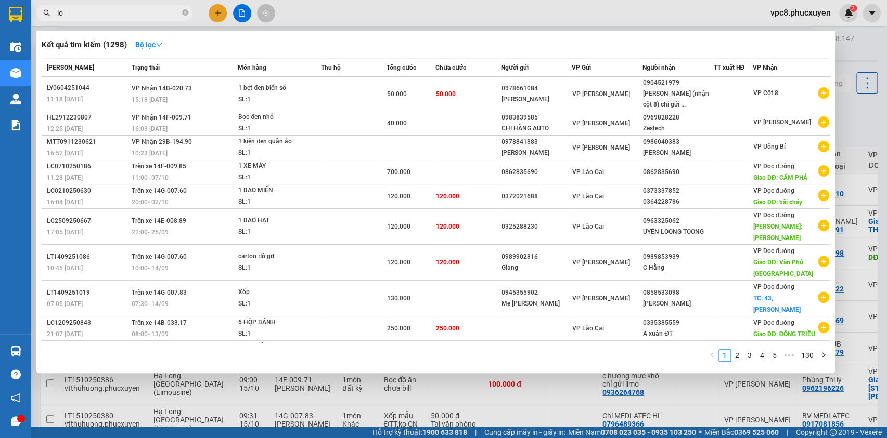
type input "loa"
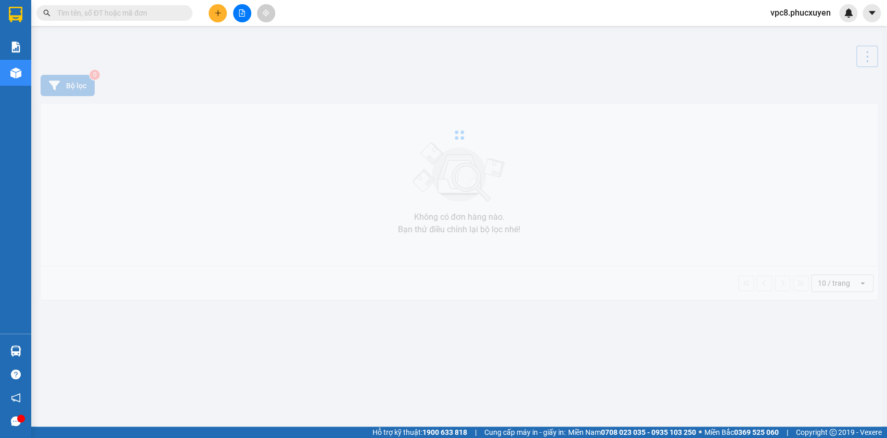
click at [157, 14] on input "text" at bounding box center [118, 12] width 123 height 11
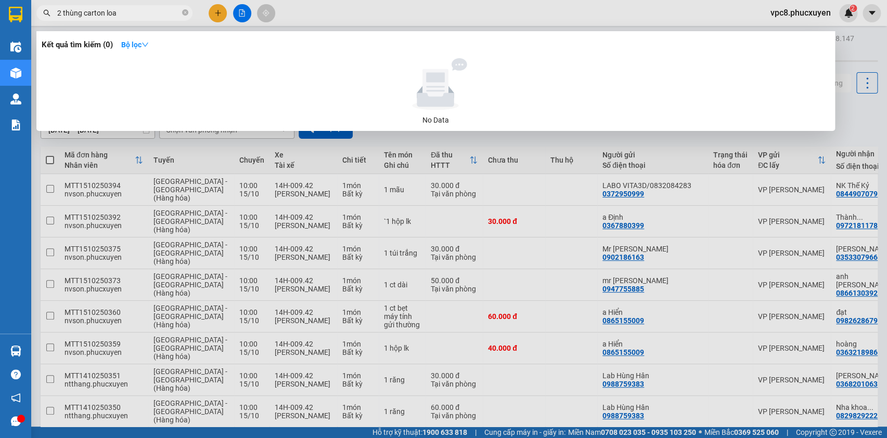
type input "2 thùng carton loa"
click at [125, 15] on input "2 thùng carton loa" at bounding box center [118, 12] width 123 height 11
type input "v"
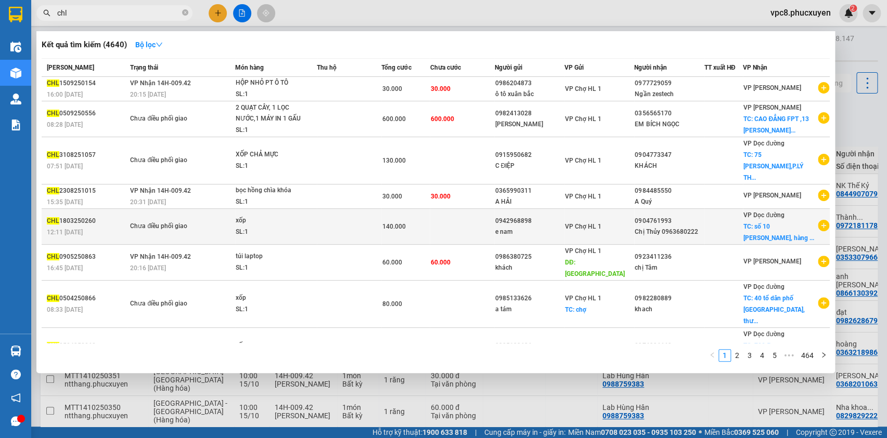
scroll to position [79, 0]
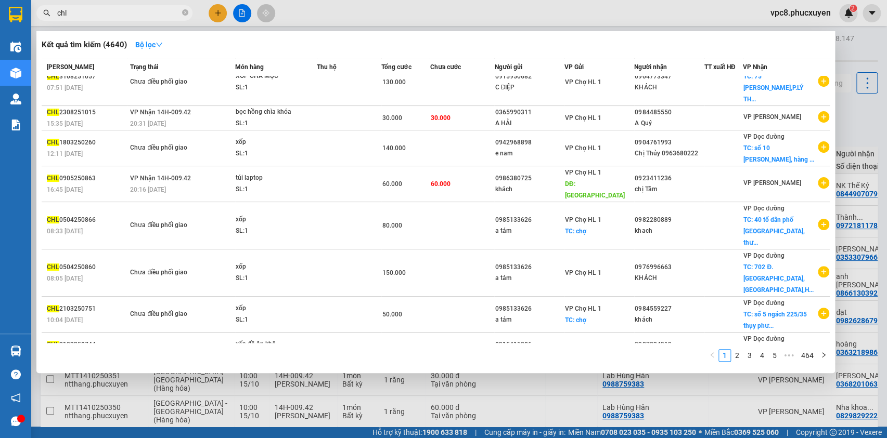
click at [135, 15] on input "chl" at bounding box center [118, 12] width 123 height 11
paste input "0968880706"
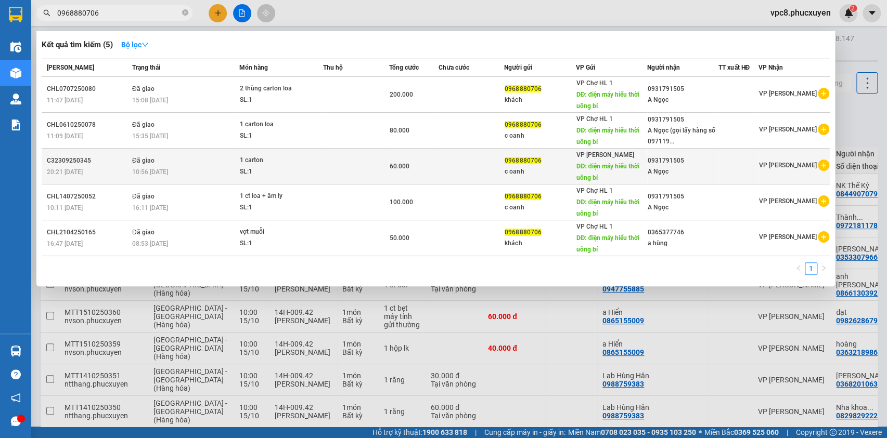
type input "0968880706"
click at [203, 166] on div "10:56 [DATE]" at bounding box center [185, 171] width 107 height 11
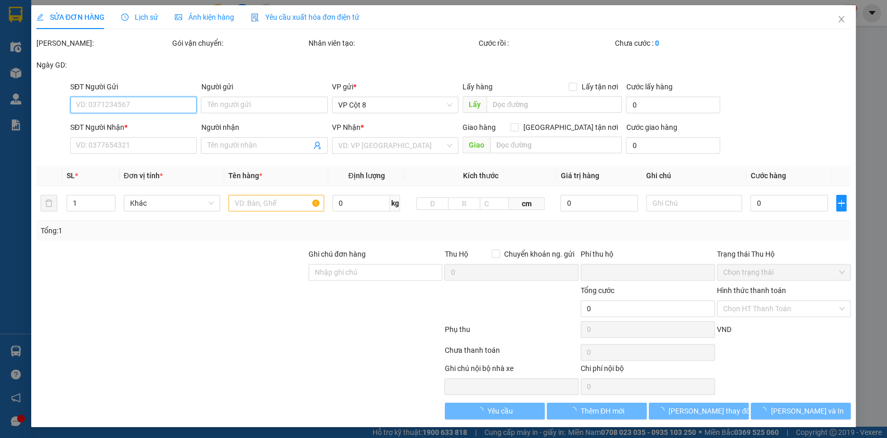
type input "0968880706"
type input "c oanh"
type input "điện máy hiểu thời uông bí"
type input "0931791505"
type input "A Ngọc"
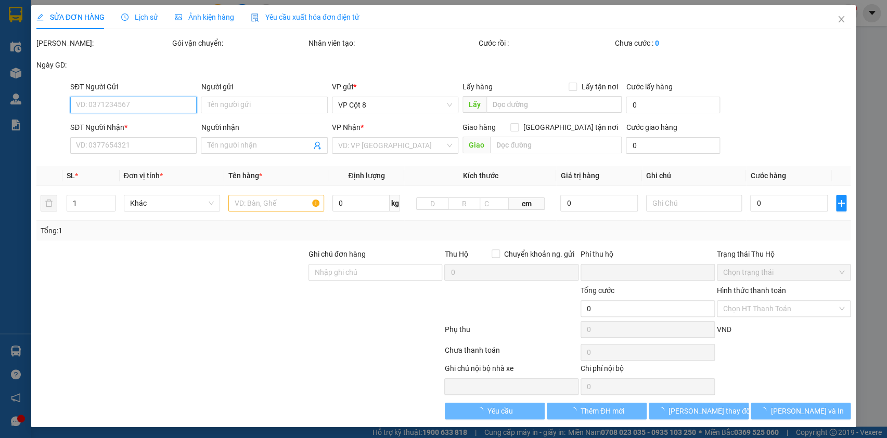
type input "0"
type input "60.000"
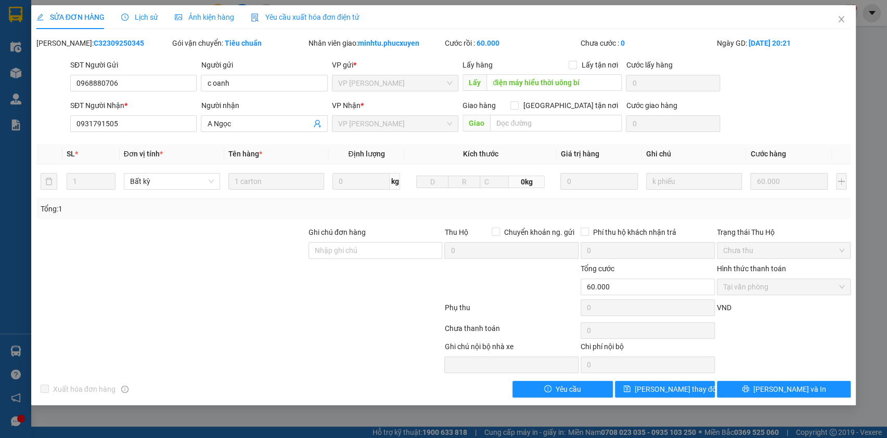
click at [144, 14] on span "Lịch sử" at bounding box center [139, 17] width 37 height 8
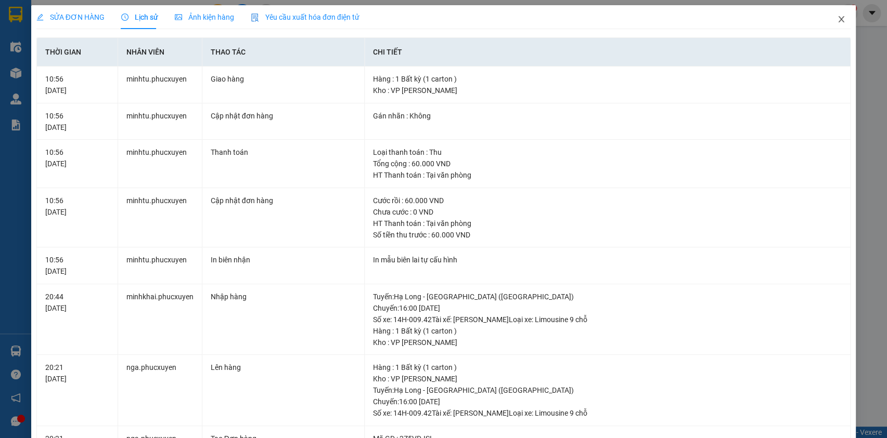
click at [838, 21] on icon "close" at bounding box center [841, 19] width 6 height 6
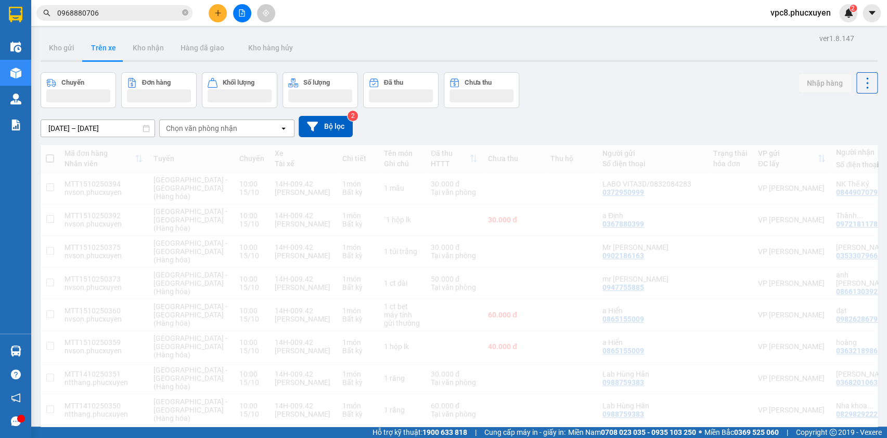
click at [103, 14] on input "0968880706" at bounding box center [118, 12] width 123 height 11
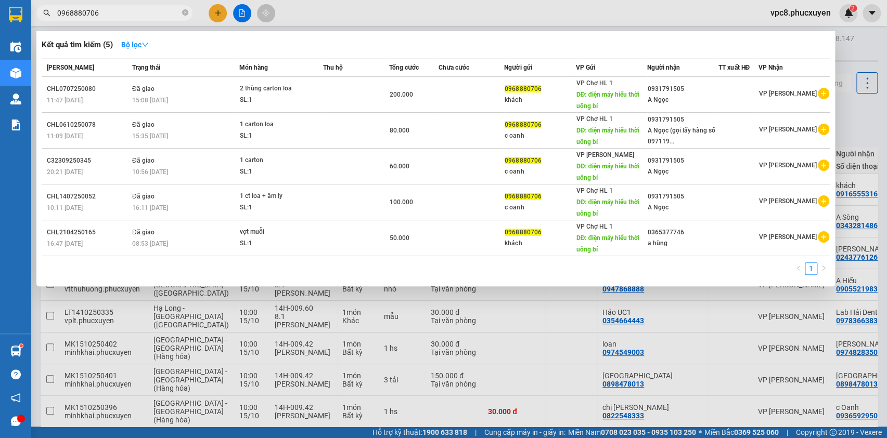
click at [128, 20] on span "0968880706" at bounding box center [114, 13] width 156 height 16
click at [120, 14] on input "0968880706" at bounding box center [118, 12] width 123 height 11
paste input "83521345"
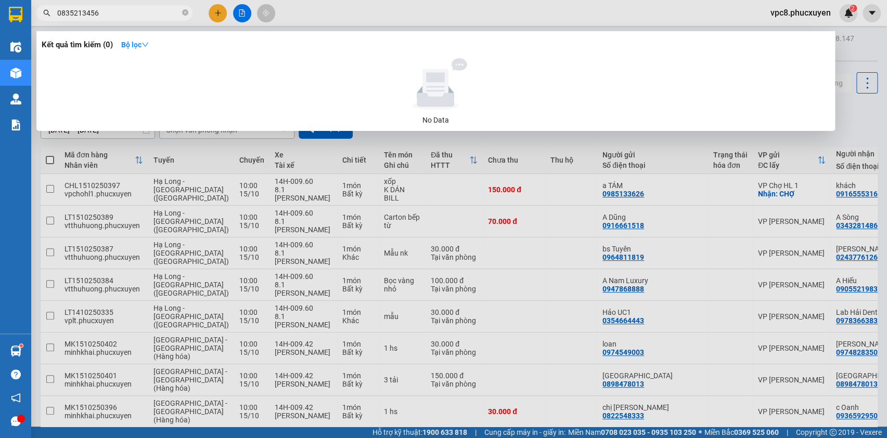
click at [121, 3] on div at bounding box center [443, 219] width 887 height 438
click at [114, 10] on input "0835213456" at bounding box center [118, 12] width 123 height 11
paste input "904055912"
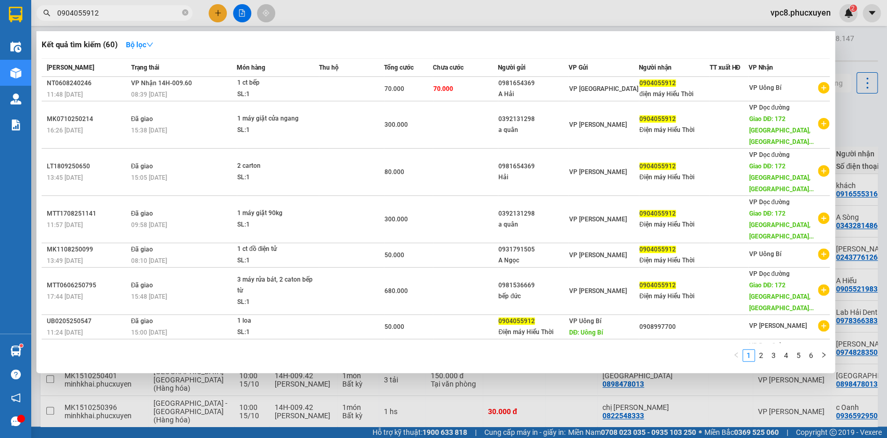
type input "0904055912"
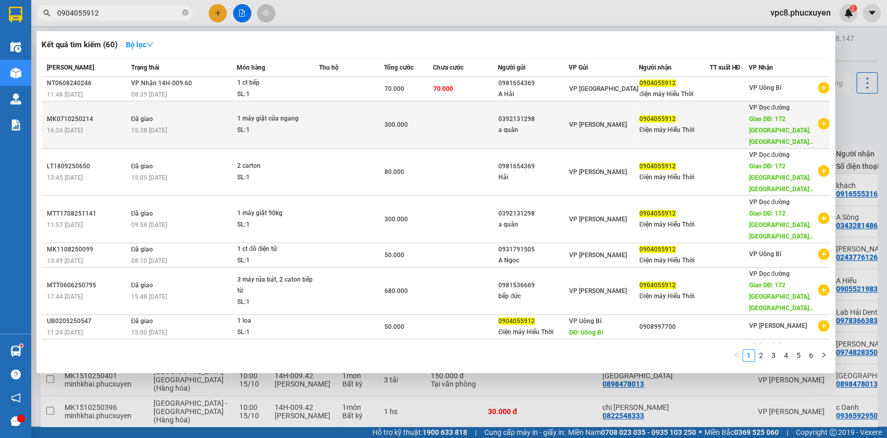
click at [234, 116] on td "Đã giao 15:38 [DATE]" at bounding box center [182, 124] width 108 height 47
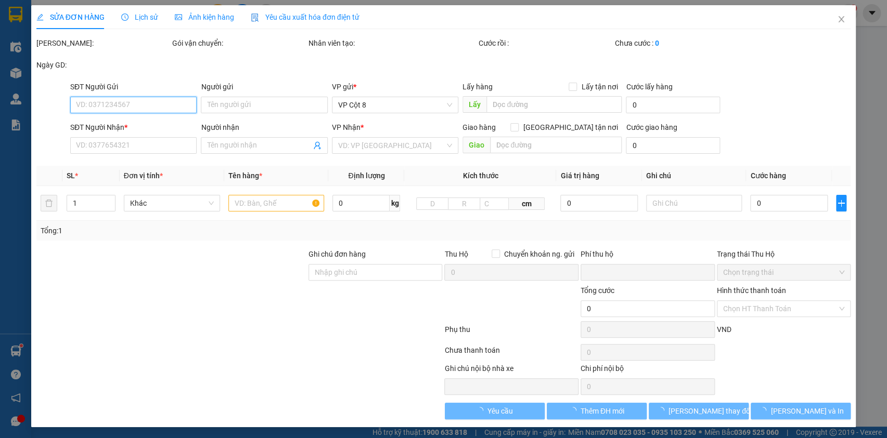
type input "0392131298"
type input "a quân"
type input "0904055912"
type input "Điện máy Hiểu Thời"
type input "172 [GEOGRAPHIC_DATA], [GEOGRAPHIC_DATA]"
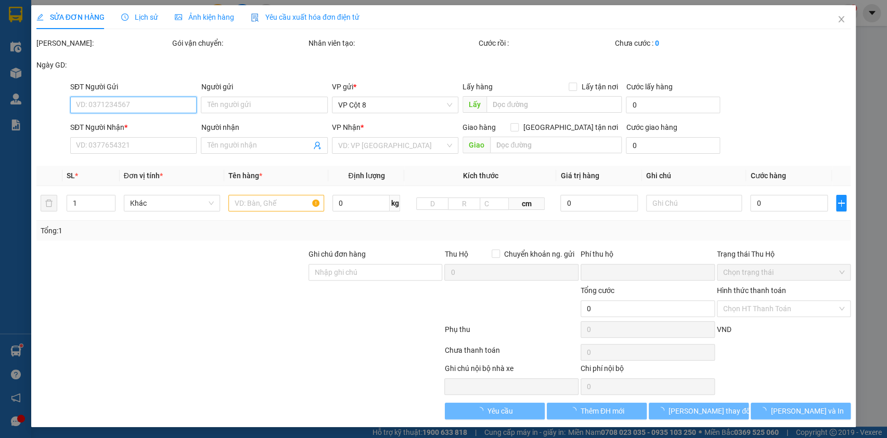
type input "0"
type input "300.000"
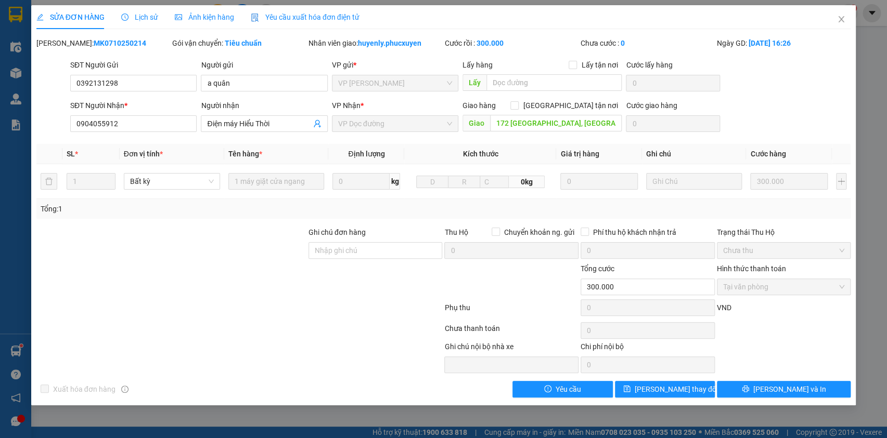
click at [137, 16] on span "Lịch sử" at bounding box center [139, 17] width 37 height 8
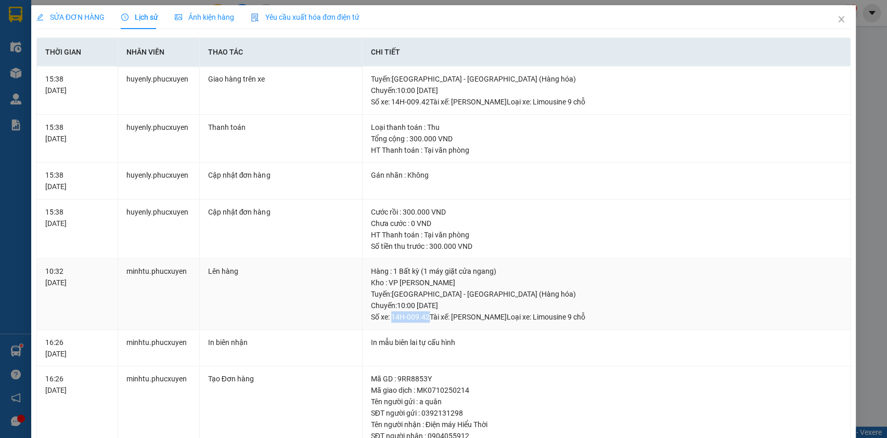
copy div "14H-009.42"
drag, startPoint x: 424, startPoint y: 317, endPoint x: 387, endPoint y: 316, distance: 36.4
click at [387, 316] on div "Tuyến : [GEOGRAPHIC_DATA] - [GEOGRAPHIC_DATA] (Hàng hóa) [GEOGRAPHIC_DATA]: 10:…" at bounding box center [606, 306] width 471 height 34
click at [837, 22] on icon "close" at bounding box center [841, 19] width 8 height 8
click at [832, 20] on div "vpc8.phucxuyen 2" at bounding box center [809, 13] width 95 height 18
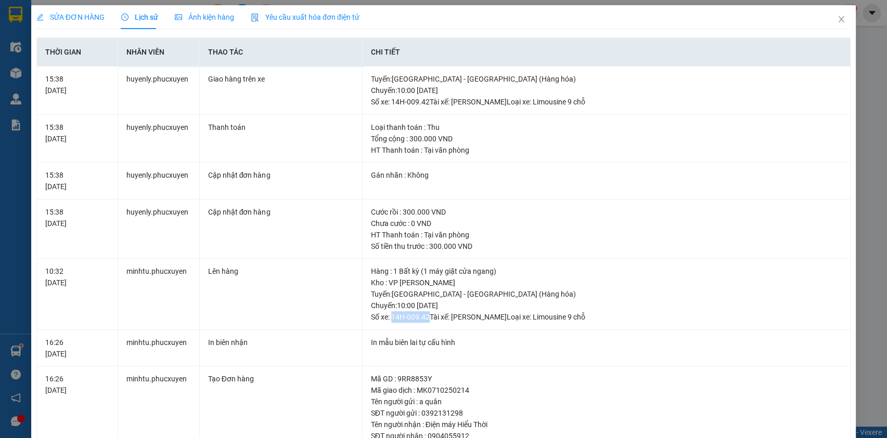
click at [827, 21] on div "vpc8.phucxuyen 2" at bounding box center [809, 13] width 95 height 18
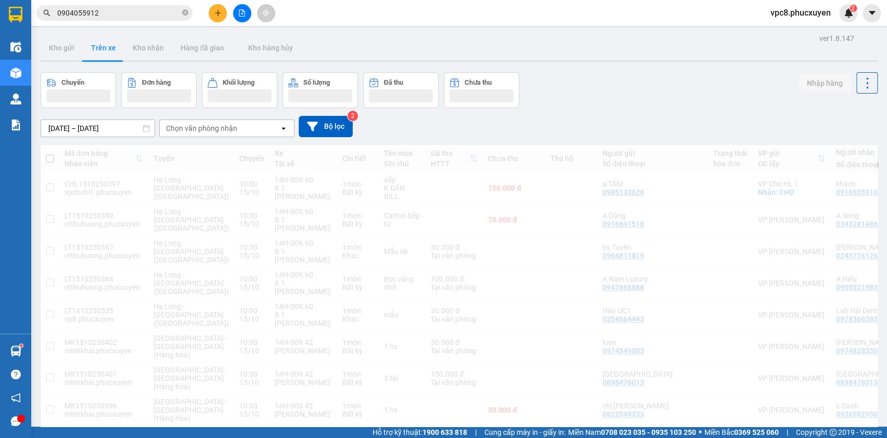
click at [145, 9] on input "0904055912" at bounding box center [118, 12] width 123 height 11
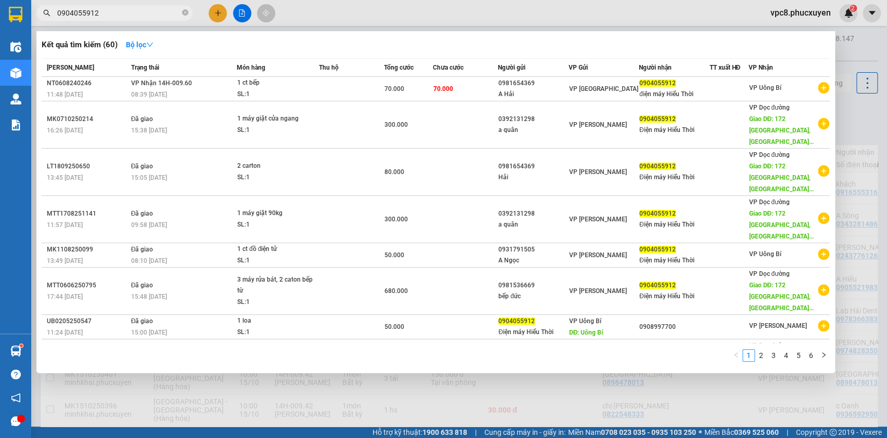
click at [122, 13] on input "0904055912" at bounding box center [118, 12] width 123 height 11
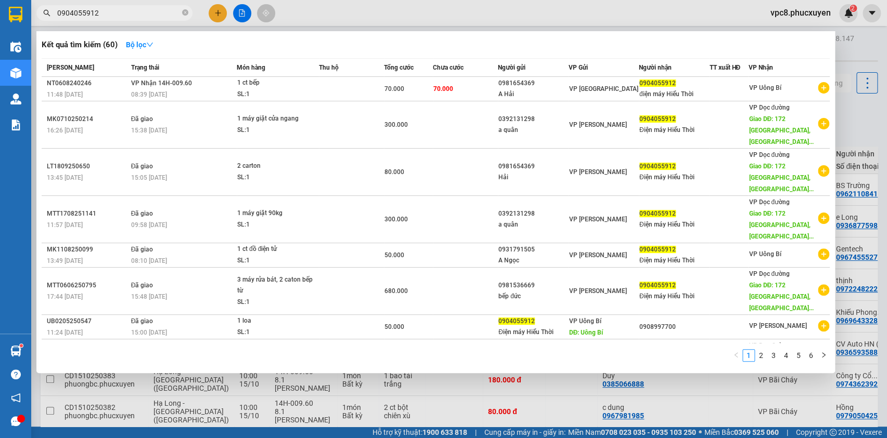
click at [841, 125] on div at bounding box center [443, 219] width 887 height 438
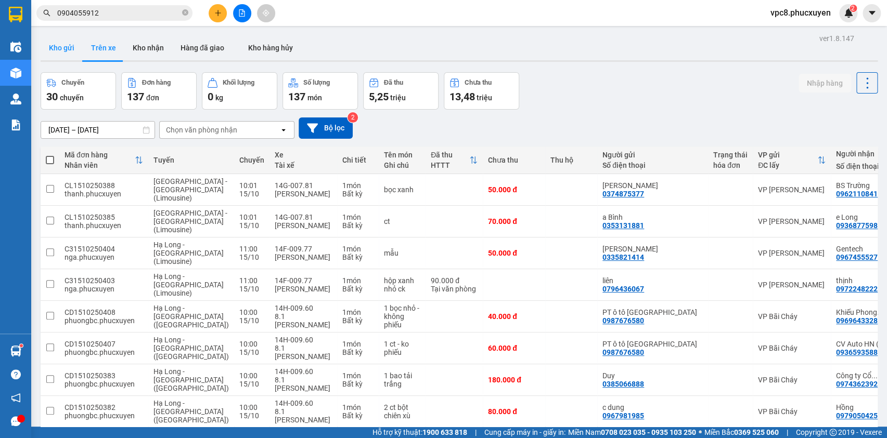
click at [61, 47] on button "Kho gửi" at bounding box center [62, 47] width 42 height 25
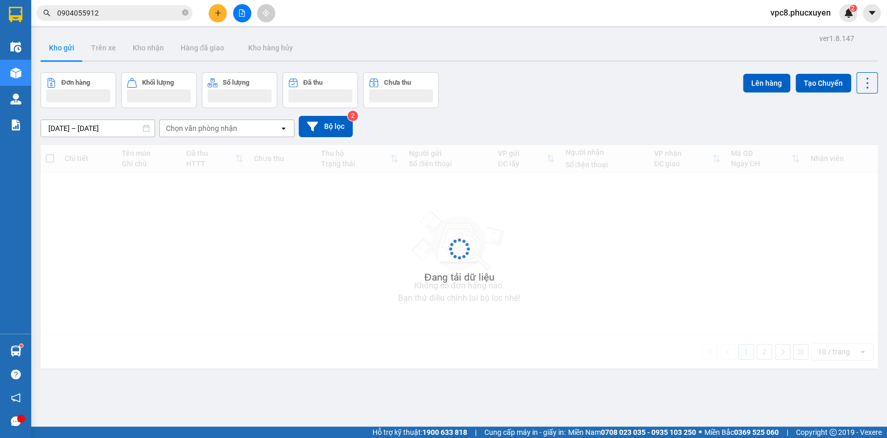
click at [590, 94] on div "Đơn hàng Khối lượng Số lượng Đã thu Chưa thu Lên hàng Tạo Chuyến" at bounding box center [459, 90] width 837 height 36
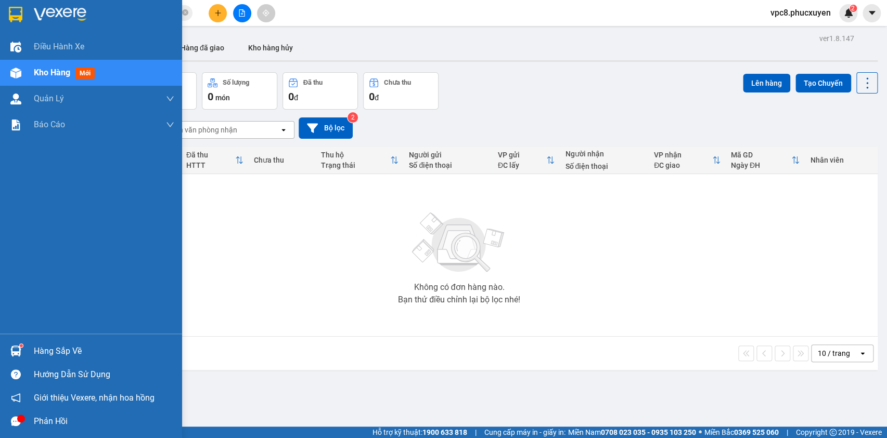
click at [10, 341] on div "Hàng sắp về" at bounding box center [91, 351] width 182 height 23
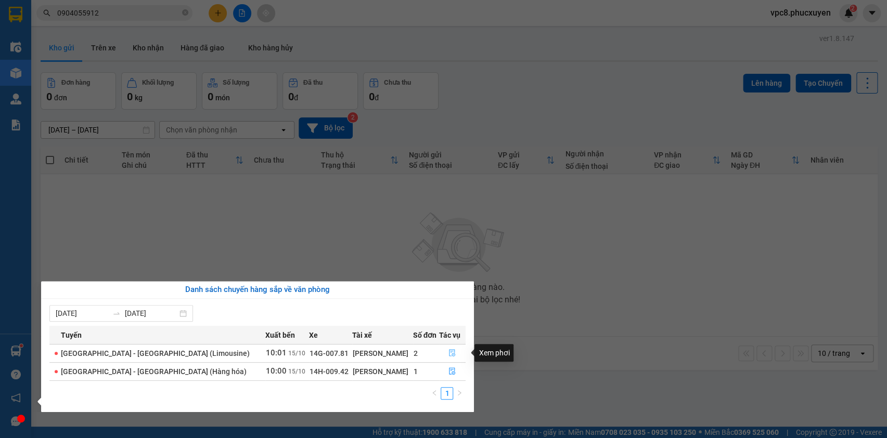
click at [449, 349] on icon "file-done" at bounding box center [452, 352] width 6 height 7
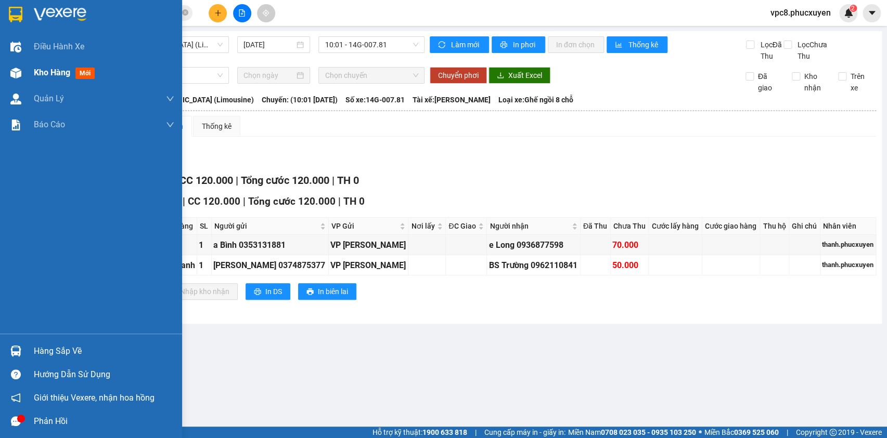
click at [14, 70] on img at bounding box center [15, 73] width 11 height 11
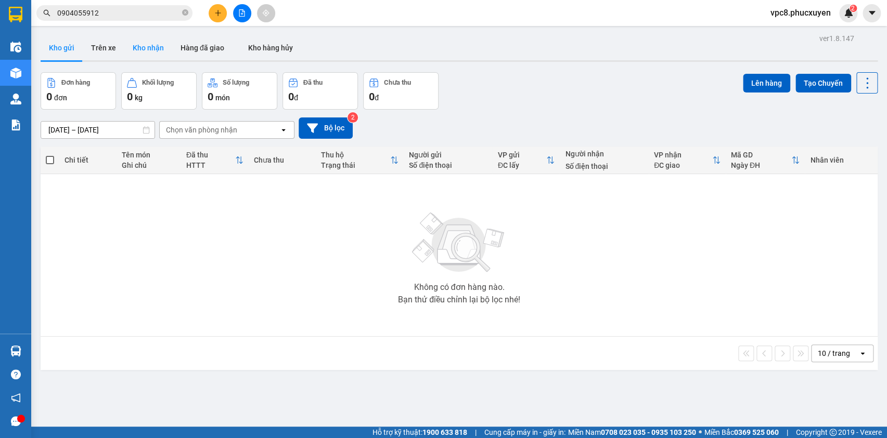
click at [159, 44] on button "Kho nhận" at bounding box center [148, 47] width 48 height 25
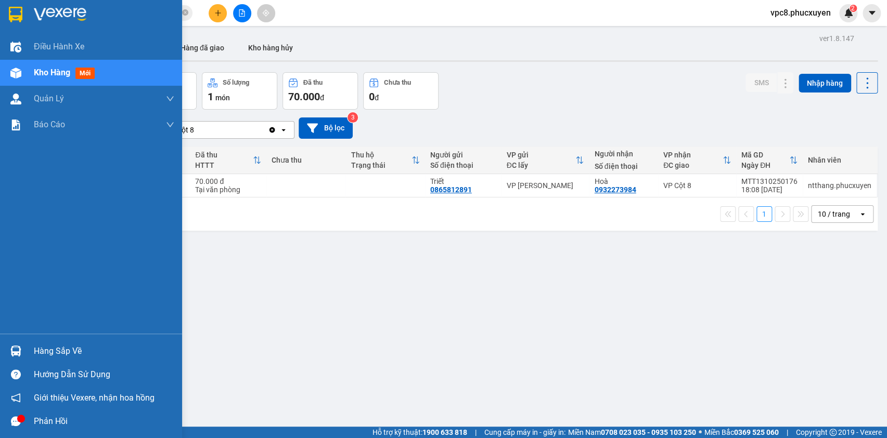
click at [10, 354] on img at bounding box center [15, 351] width 11 height 11
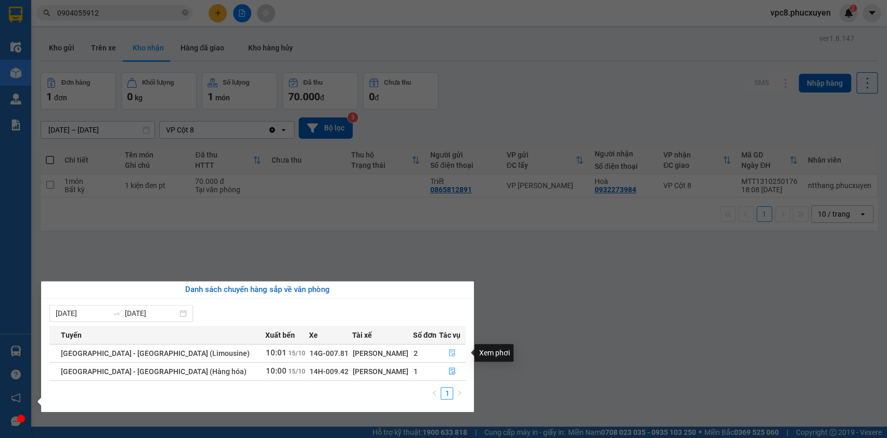
click at [451, 356] on icon "file-done" at bounding box center [451, 352] width 7 height 7
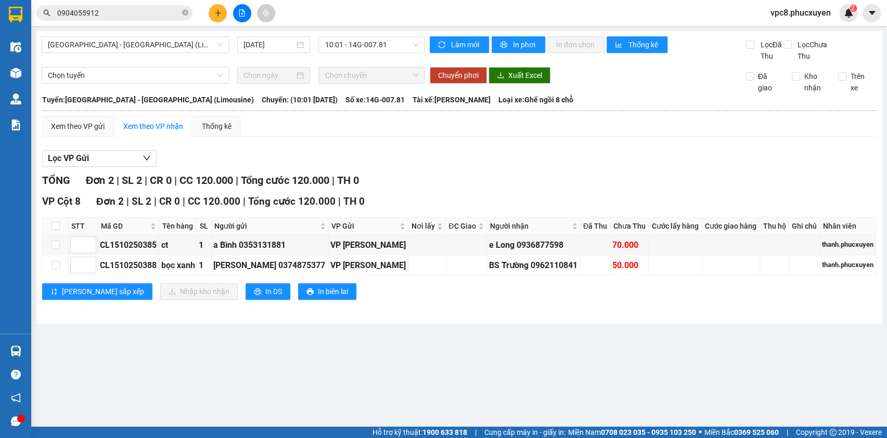
click at [632, 356] on main "[GEOGRAPHIC_DATA] - [GEOGRAPHIC_DATA] (Limousine) [DATE] 10:01 - 14G-007.81 Làm…" at bounding box center [443, 213] width 887 height 427
click at [105, 7] on input "0904055912" at bounding box center [118, 12] width 123 height 11
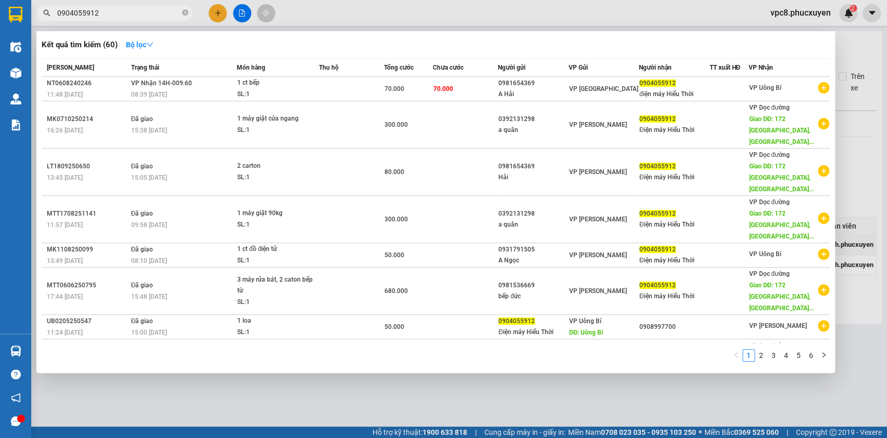
click at [374, 396] on div at bounding box center [443, 219] width 887 height 438
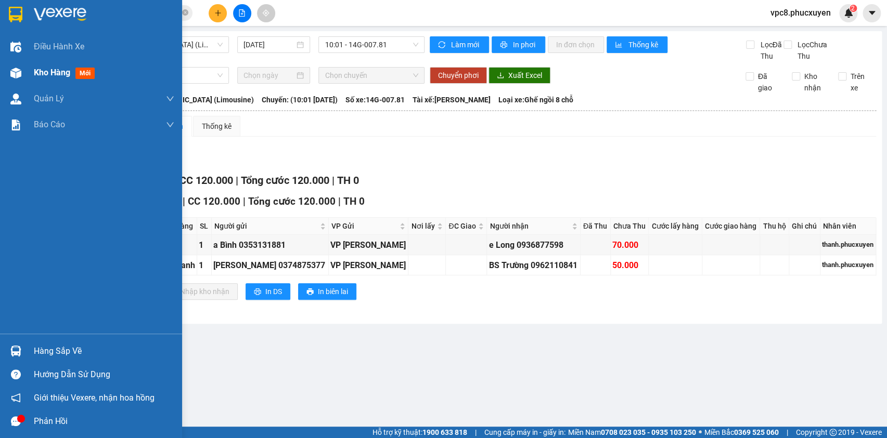
click at [17, 69] on img at bounding box center [15, 73] width 11 height 11
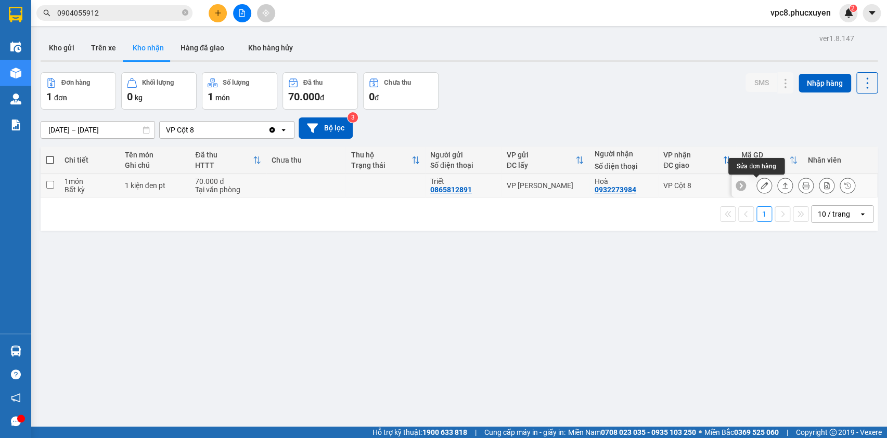
click at [760, 185] on icon at bounding box center [763, 185] width 7 height 7
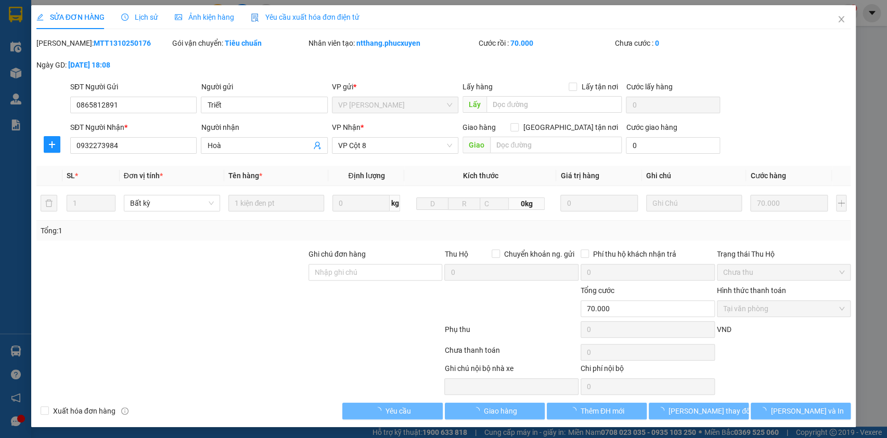
type input "0865812891"
type input "Triết"
type input "0932273984"
type input "Hoà"
type input "0"
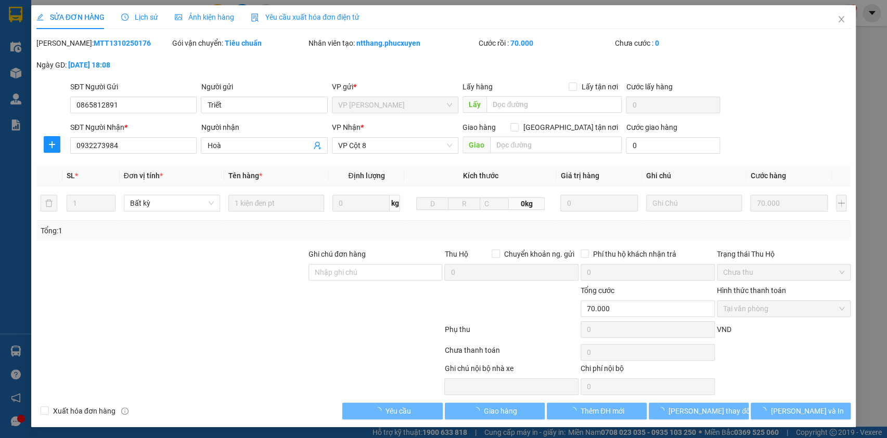
type input "70.000"
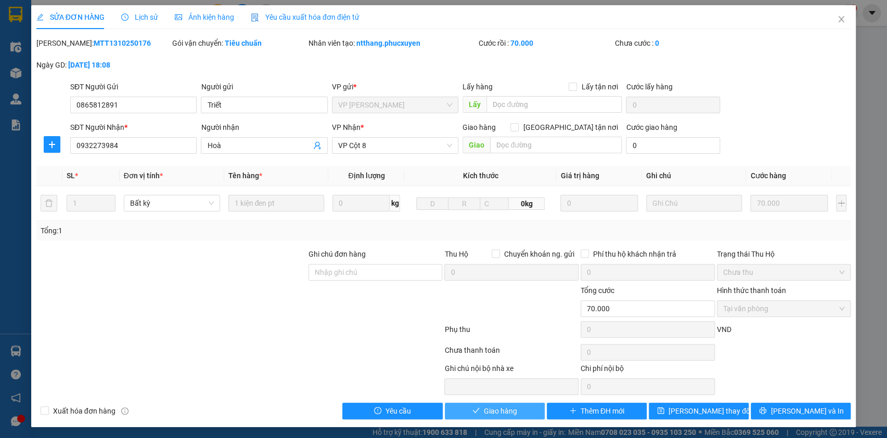
click at [506, 411] on span "Giao hàng" at bounding box center [500, 411] width 33 height 11
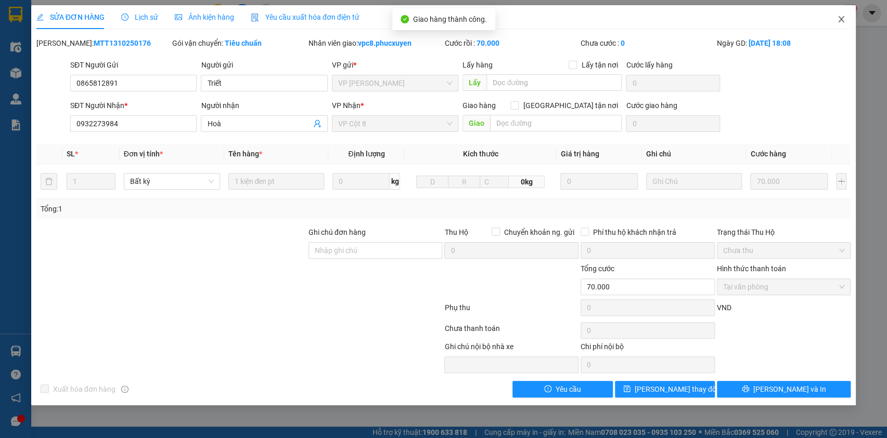
click at [842, 17] on icon "close" at bounding box center [841, 19] width 6 height 6
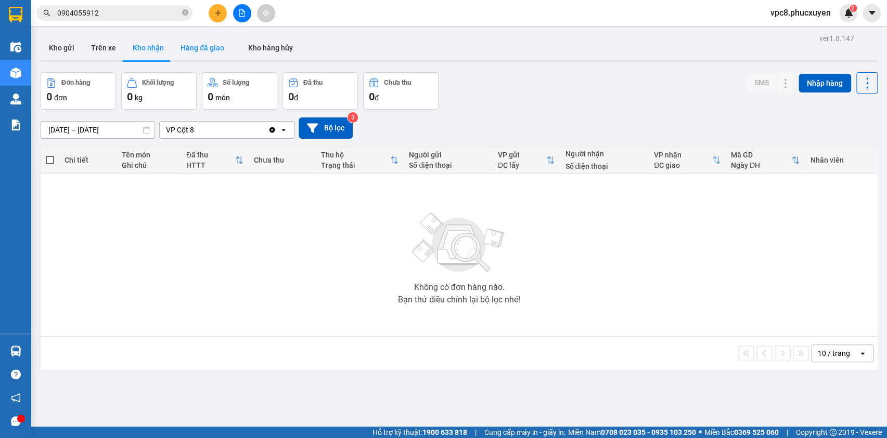
click at [199, 43] on button "Hàng đã giao" at bounding box center [202, 47] width 60 height 25
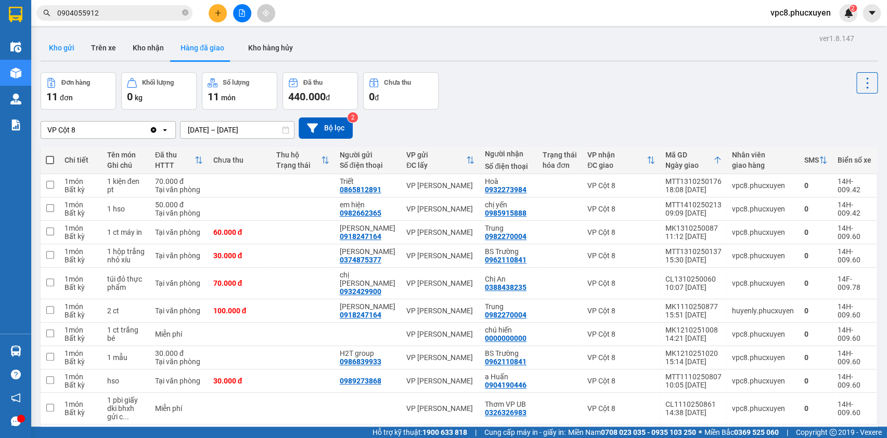
click at [61, 45] on button "Kho gửi" at bounding box center [62, 47] width 42 height 25
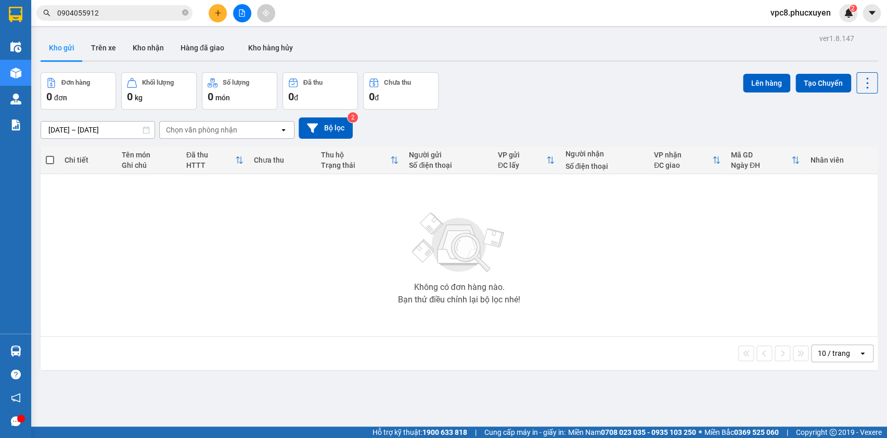
click at [573, 98] on div "Đơn hàng 0 đơn Khối lượng 0 kg Số lượng 0 món Đã thu 0 đ Chưa thu 0 đ Lên hàng …" at bounding box center [459, 90] width 837 height 37
click at [108, 46] on button "Trên xe" at bounding box center [104, 47] width 42 height 25
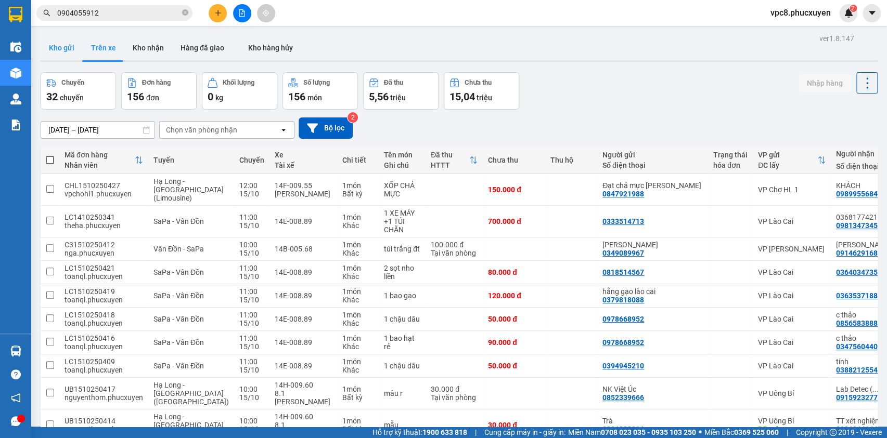
click at [67, 47] on button "Kho gửi" at bounding box center [62, 47] width 42 height 25
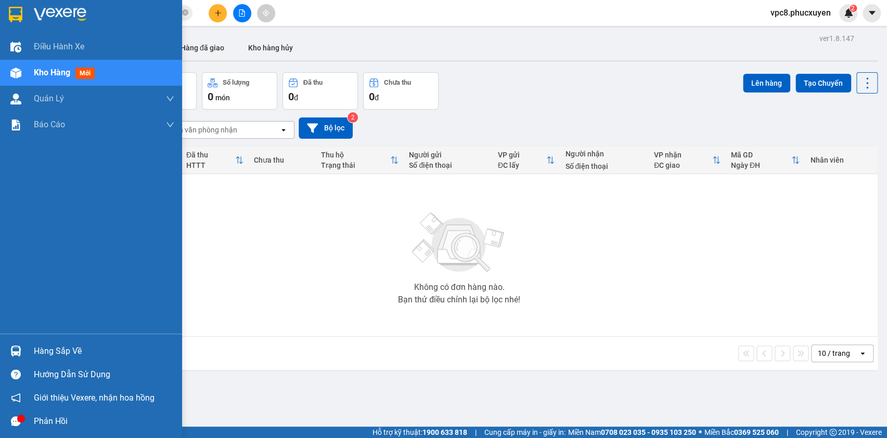
click at [15, 344] on div at bounding box center [16, 351] width 18 height 18
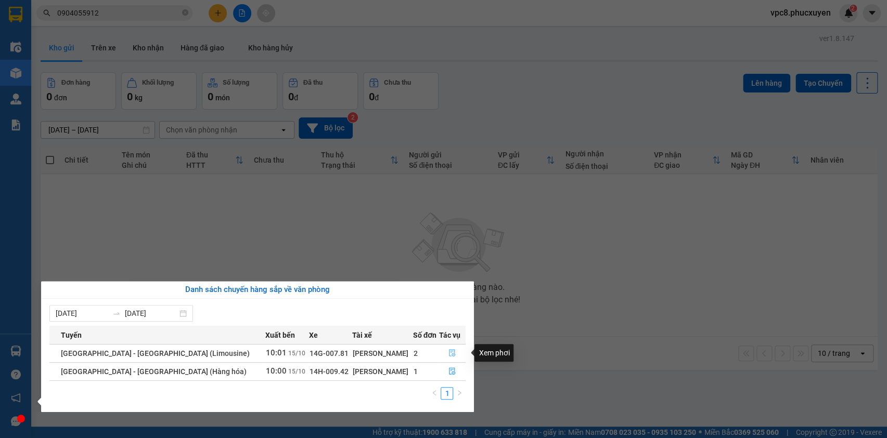
click at [448, 354] on icon "file-done" at bounding box center [451, 352] width 7 height 7
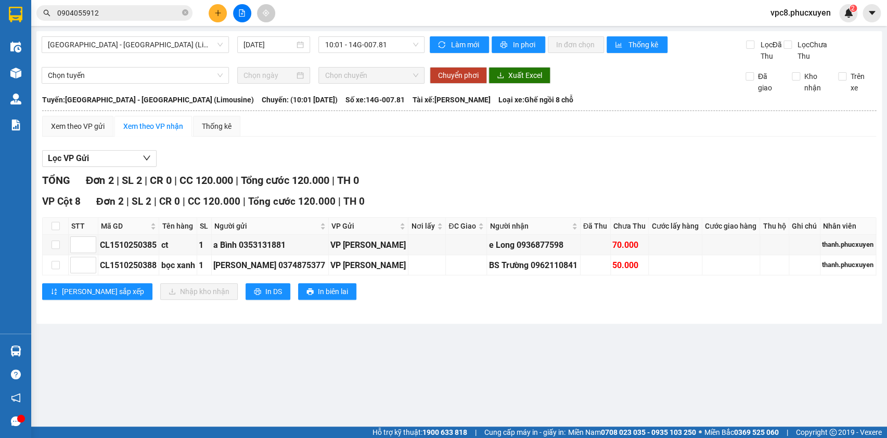
click at [538, 167] on div "Lọc VP Gửi" at bounding box center [459, 158] width 834 height 17
copy div "CL1510250385"
drag, startPoint x: 159, startPoint y: 257, endPoint x: 99, endPoint y: 257, distance: 59.8
click at [99, 255] on td "CL1510250385" at bounding box center [128, 245] width 61 height 20
click at [108, 10] on input "0904055912" at bounding box center [118, 12] width 123 height 11
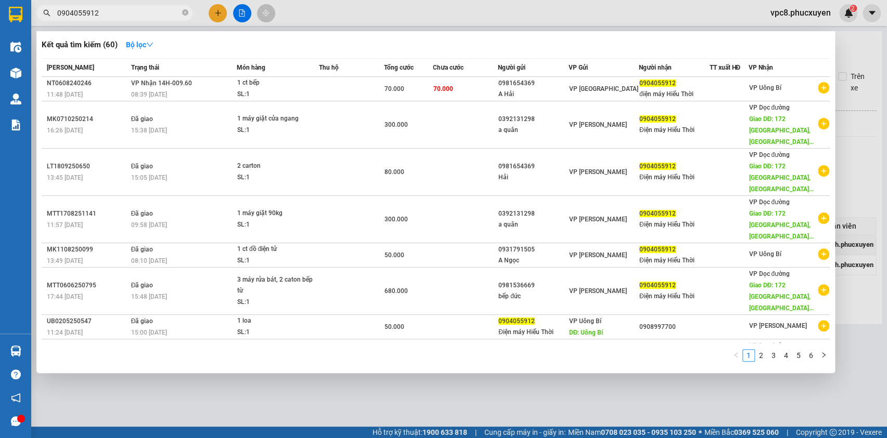
click at [108, 10] on input "0904055912" at bounding box center [118, 12] width 123 height 11
paste input "CL1510250385"
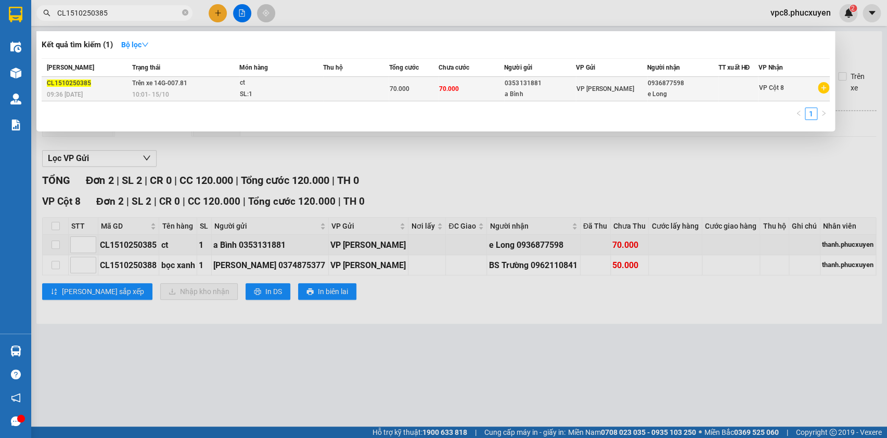
type input "CL1510250385"
click at [422, 83] on div "70.000" at bounding box center [413, 88] width 48 height 11
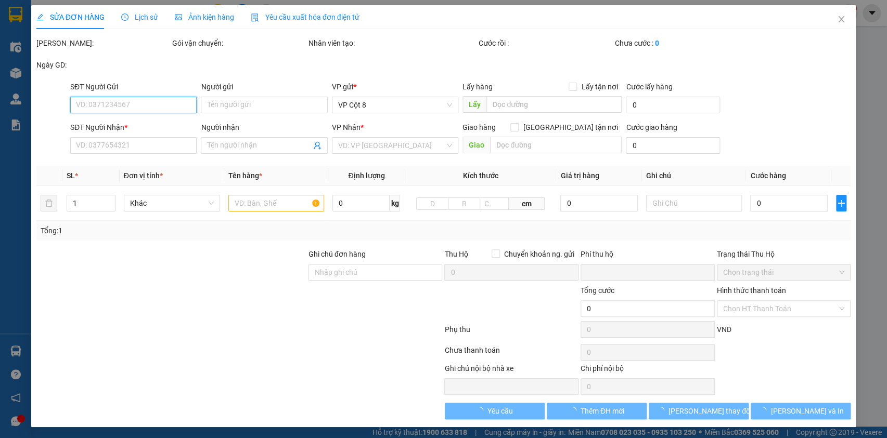
type input "0353131881"
type input "a Bình"
type input "0936877598"
type input "e Long"
type input "0"
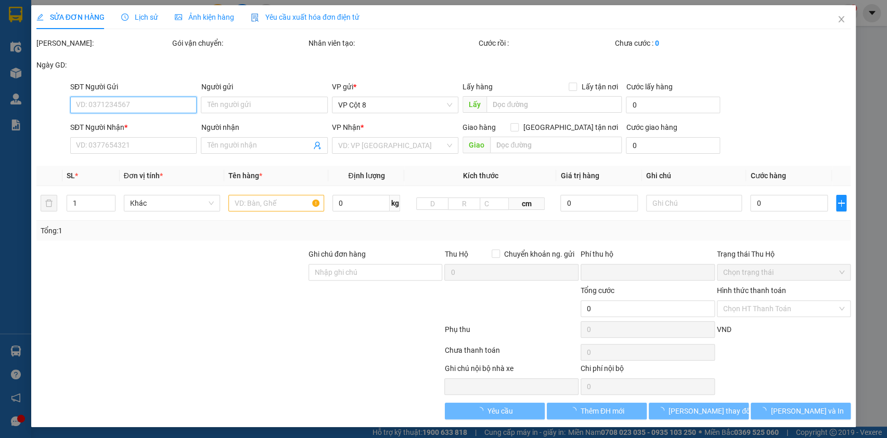
type input "70.000"
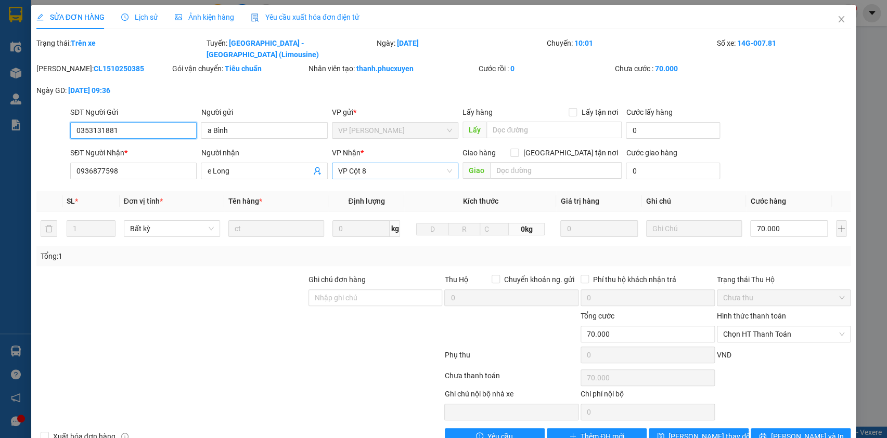
click at [405, 163] on span "VP Cột 8" at bounding box center [395, 171] width 114 height 16
type input "ha"
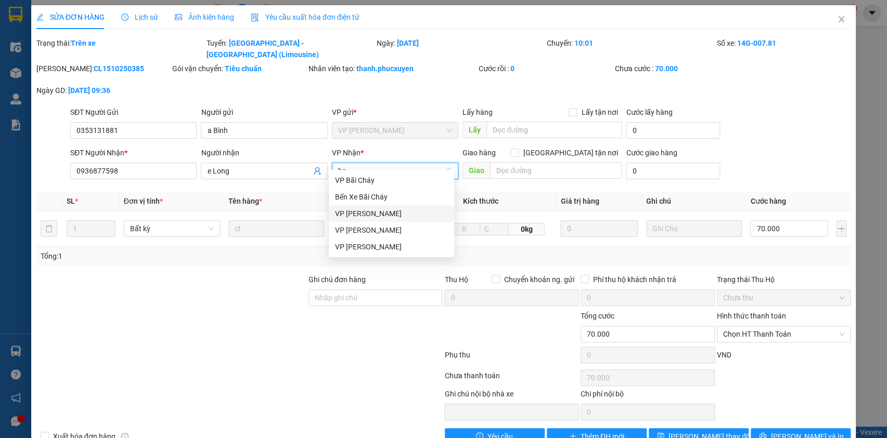
click at [374, 213] on div "VP [PERSON_NAME]" at bounding box center [391, 213] width 113 height 11
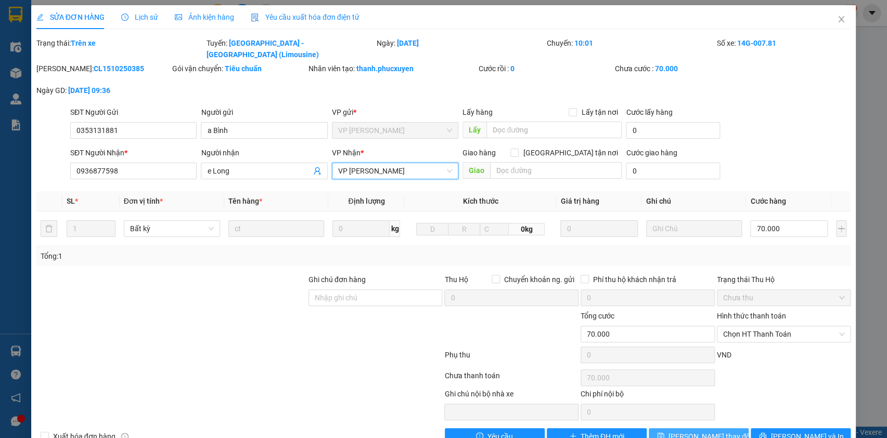
click at [727, 428] on button "[PERSON_NAME] thay đổi" at bounding box center [698, 436] width 100 height 17
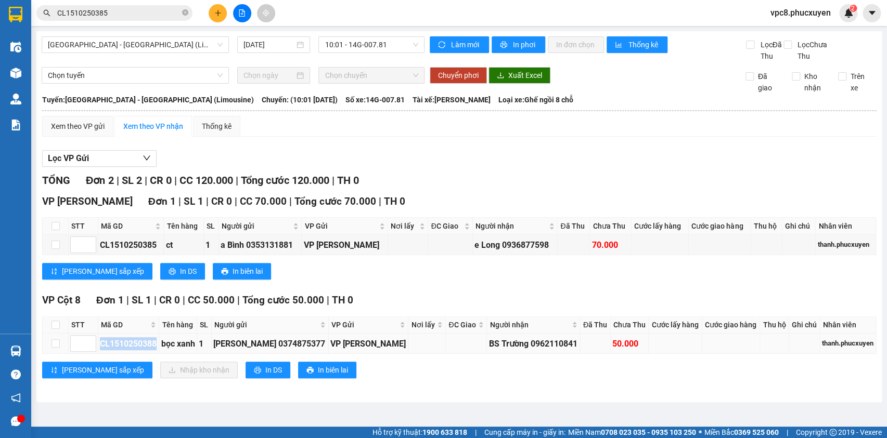
copy div "CL1510250388"
drag, startPoint x: 156, startPoint y: 353, endPoint x: 100, endPoint y: 340, distance: 57.8
click at [100, 350] on div "CL1510250388" at bounding box center [128, 343] width 57 height 13
click at [111, 16] on input "CL1510250385" at bounding box center [118, 12] width 123 height 11
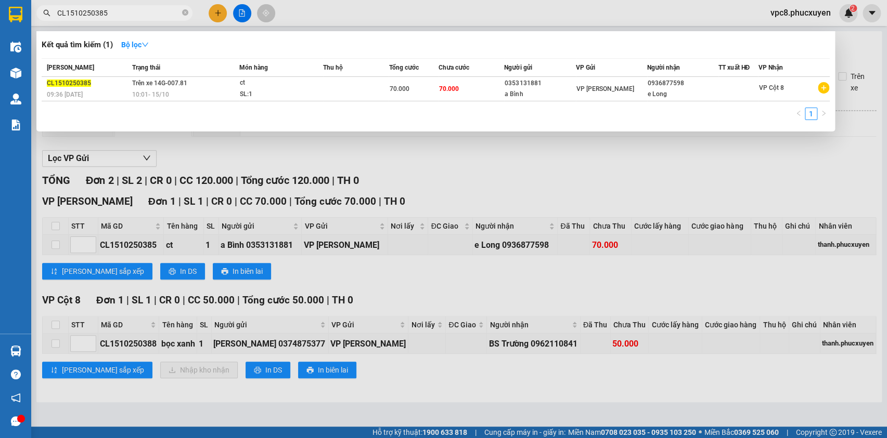
click at [111, 16] on input "CL1510250385" at bounding box center [118, 12] width 123 height 11
paste input "8"
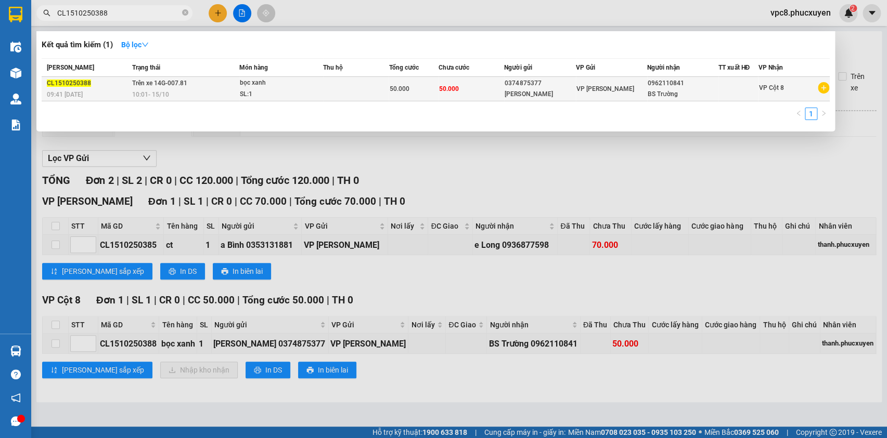
type input "CL1510250388"
click at [578, 85] on span "VP [PERSON_NAME]" at bounding box center [605, 88] width 58 height 7
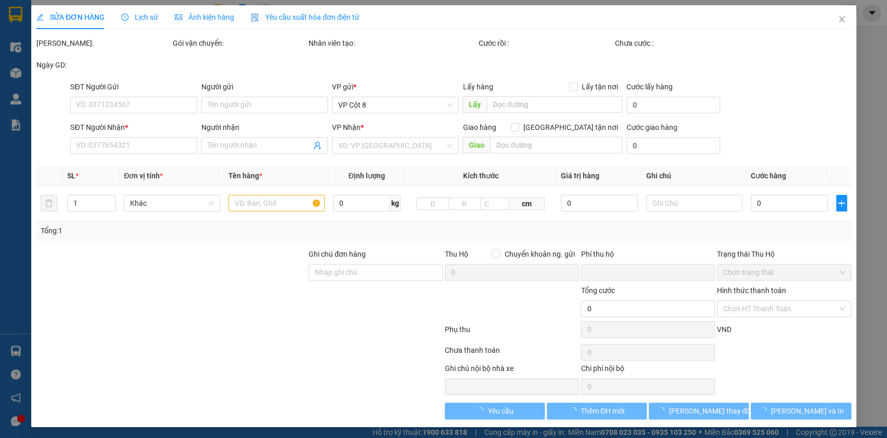
type input "0374875377"
type input "[PERSON_NAME]"
type input "0962110841"
type input "BS Trường"
type input "0"
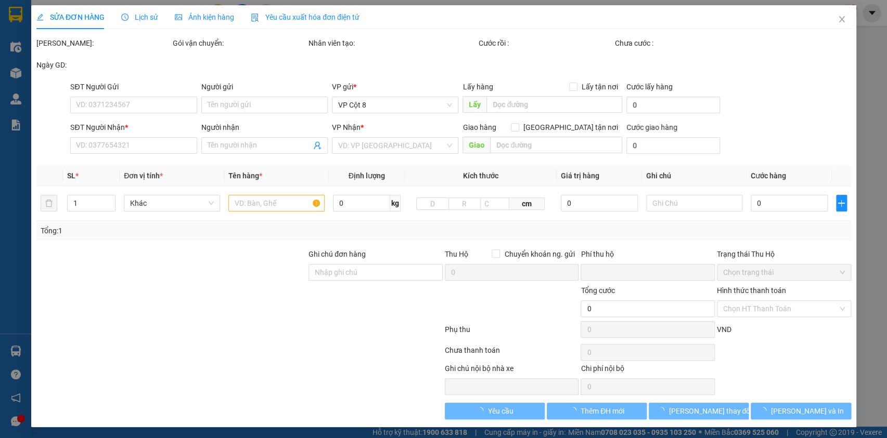
type input "50.000"
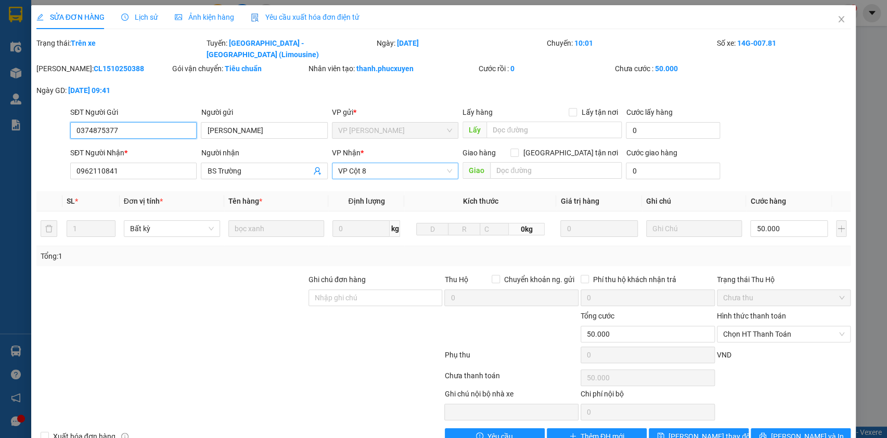
click at [395, 163] on span "VP Cột 8" at bounding box center [395, 171] width 114 height 16
type input "ha"
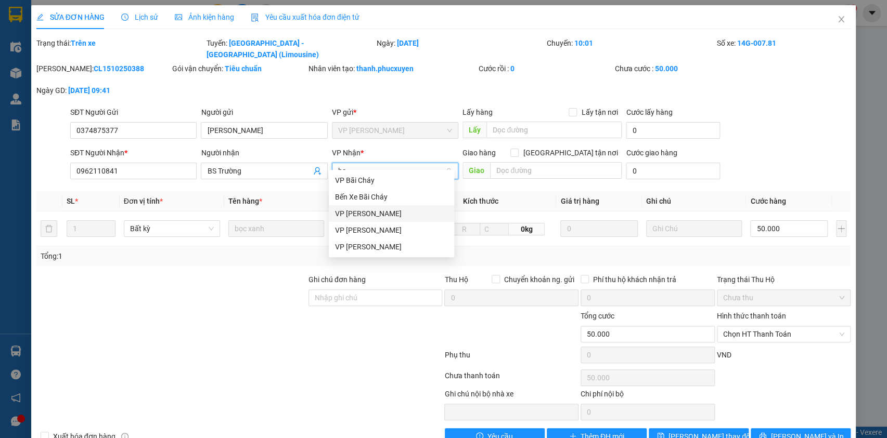
click at [374, 217] on div "VP [PERSON_NAME]" at bounding box center [391, 213] width 113 height 11
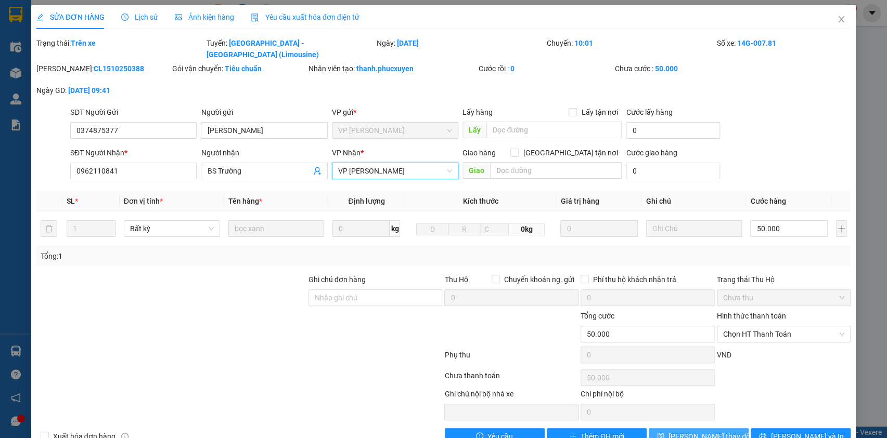
click at [686, 431] on span "[PERSON_NAME] thay đổi" at bounding box center [709, 436] width 83 height 11
